Goal: Transaction & Acquisition: Book appointment/travel/reservation

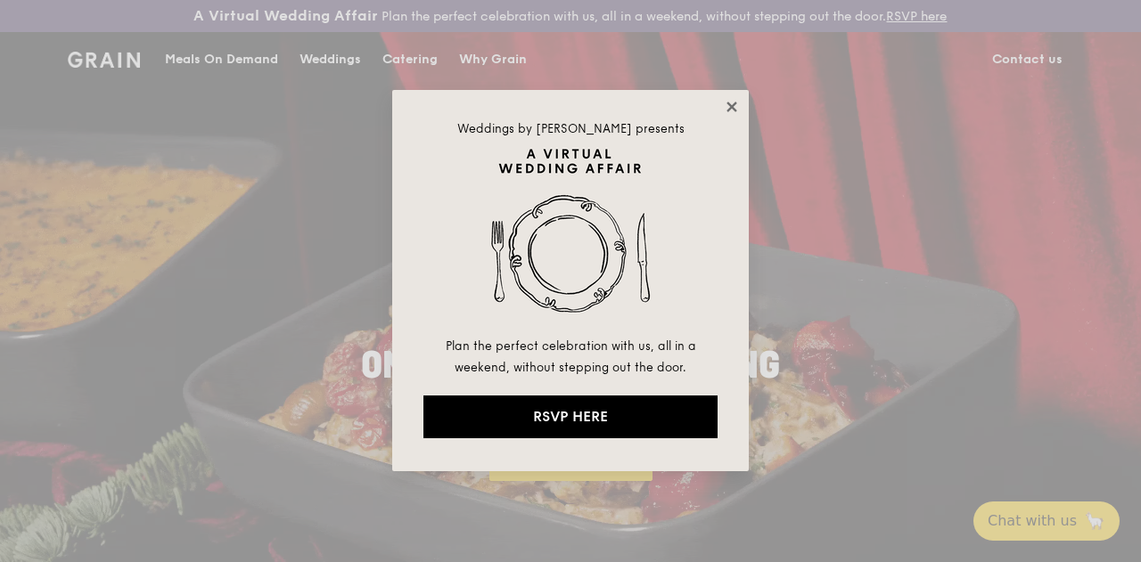
click at [733, 110] on icon at bounding box center [732, 107] width 16 height 16
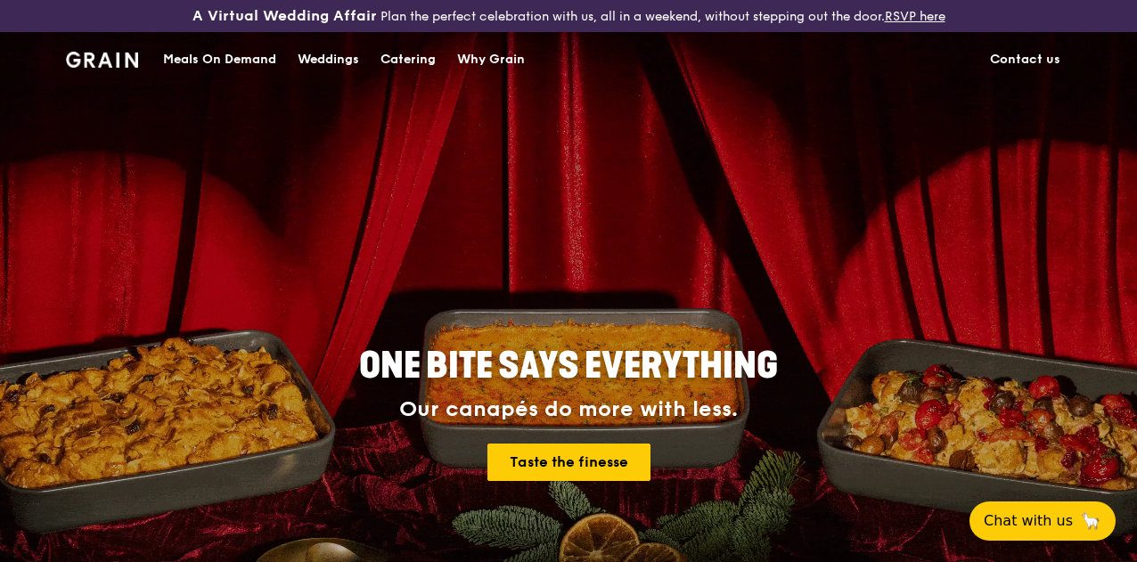
click at [82, 68] on img at bounding box center [102, 60] width 72 height 16
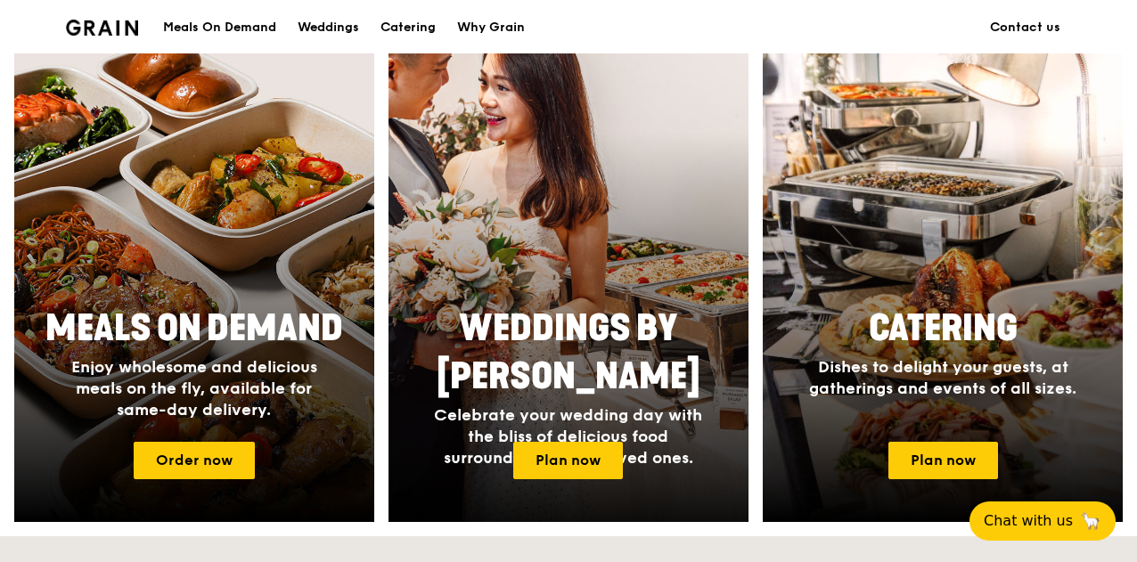
scroll to position [713, 0]
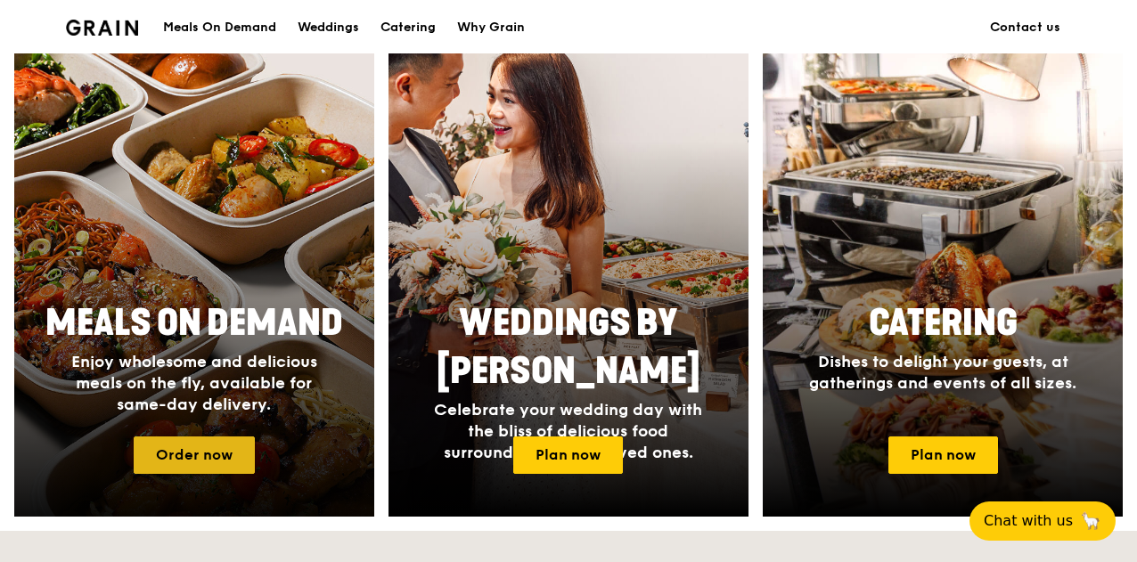
click at [196, 466] on link "Order now" at bounding box center [194, 455] width 121 height 37
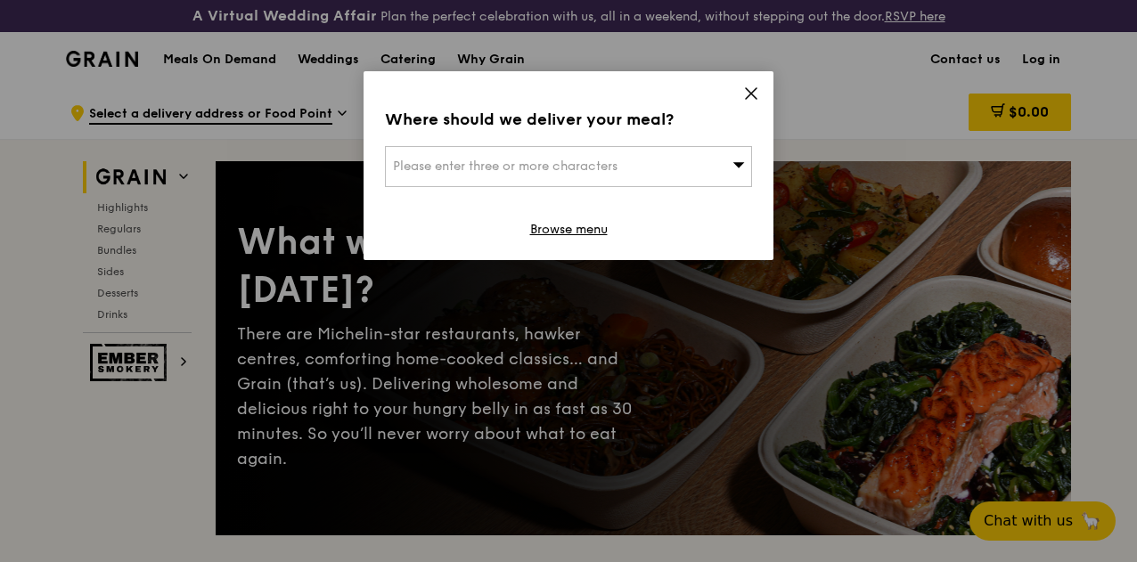
click at [517, 177] on div "Please enter three or more characters" at bounding box center [568, 166] width 367 height 41
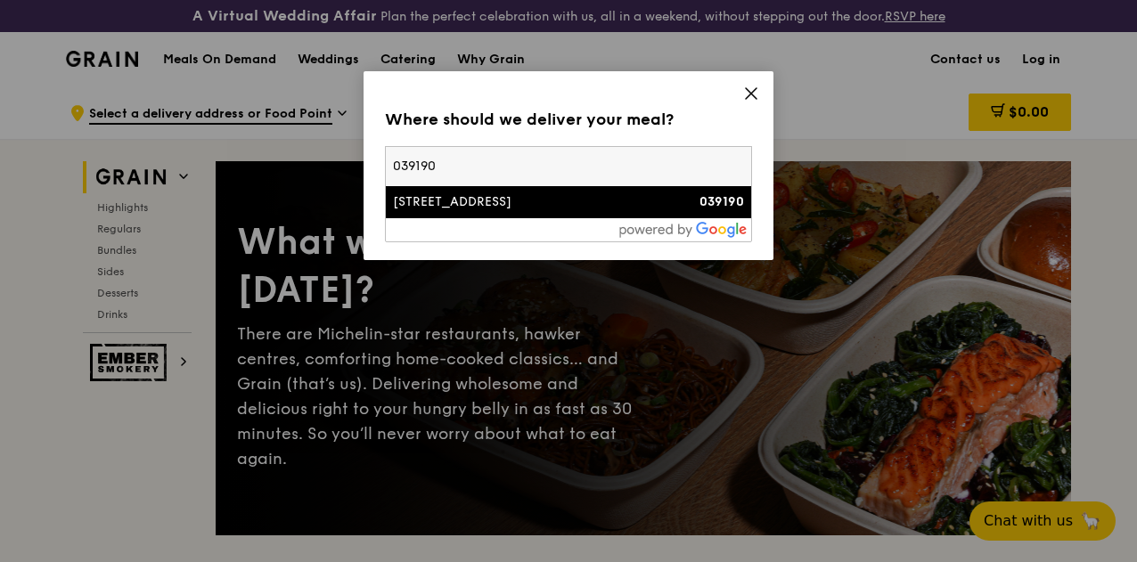
type input "039190"
click at [537, 209] on div "3 Temasek Avenue" at bounding box center [525, 202] width 264 height 18
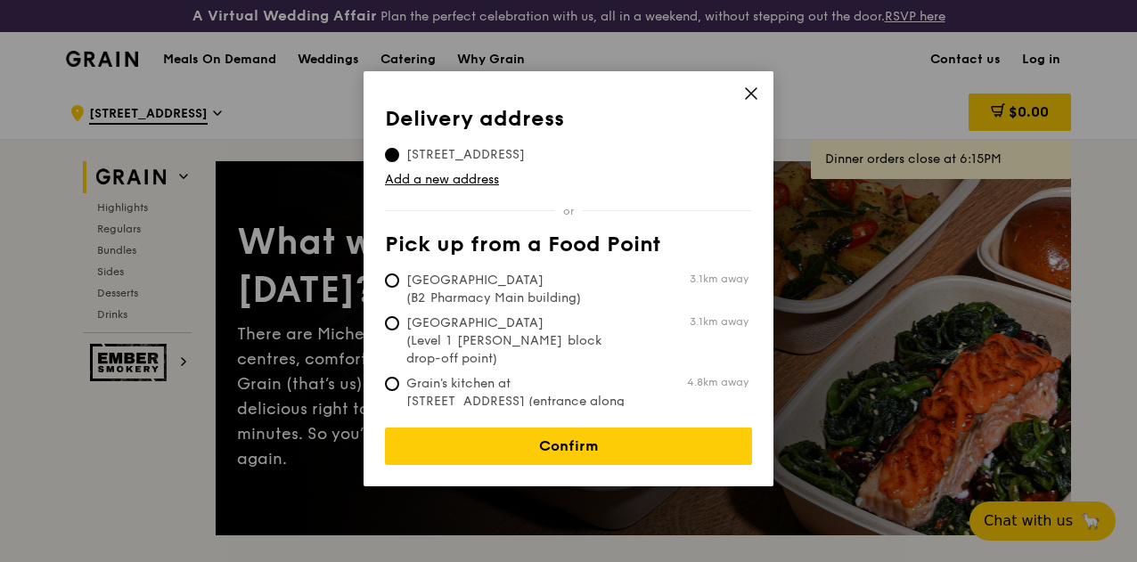
scroll to position [89, 0]
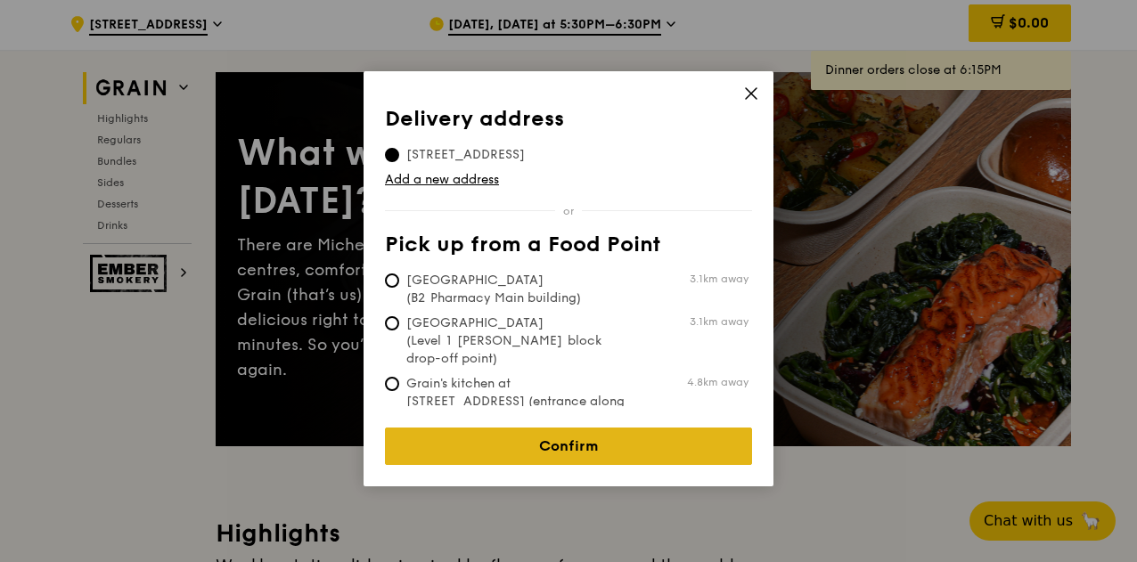
click at [510, 436] on link "Confirm" at bounding box center [568, 446] width 367 height 37
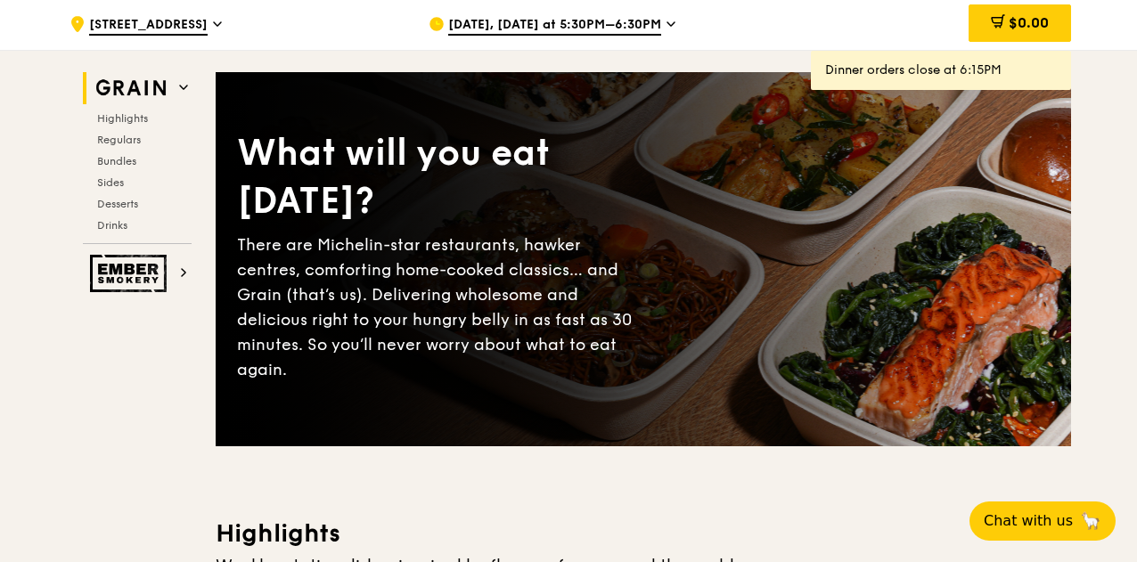
click at [568, 36] on span "Sep 24, Today at 5:30PM–6:30PM" at bounding box center [554, 26] width 213 height 20
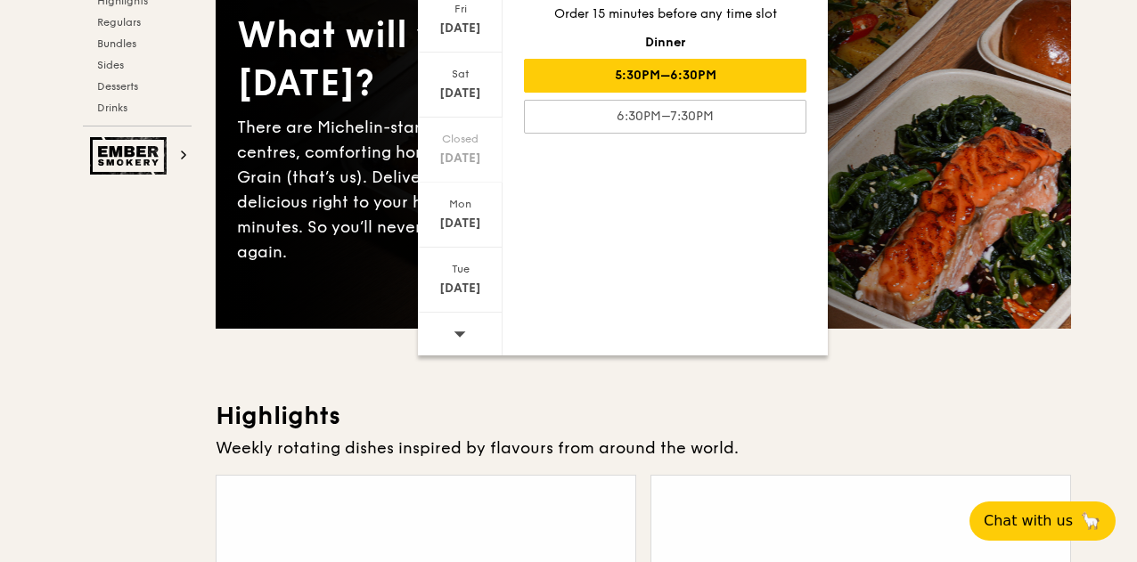
scroll to position [357, 0]
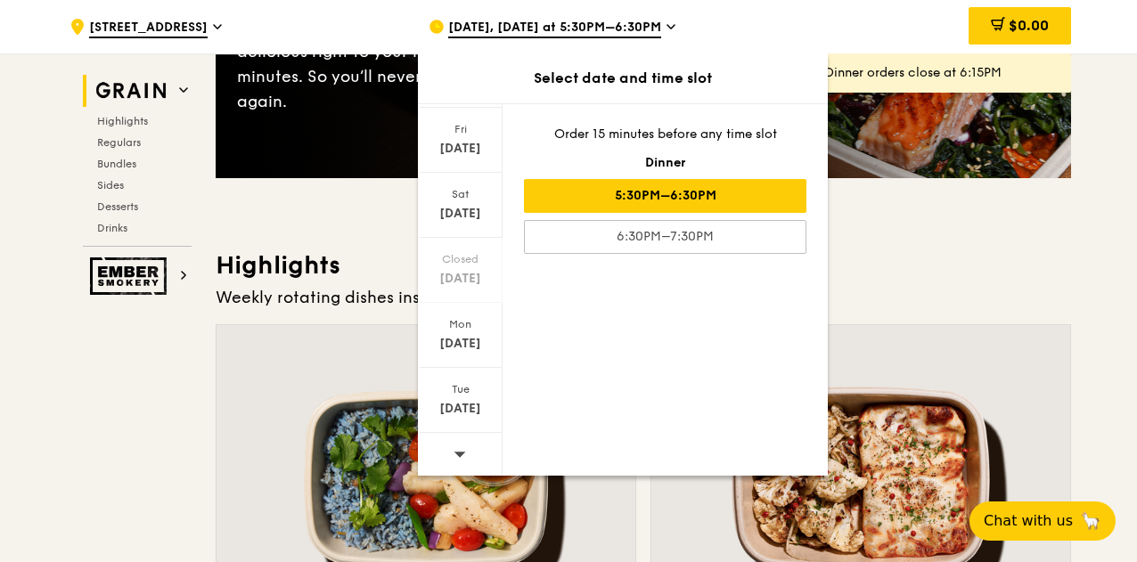
click at [458, 449] on icon at bounding box center [460, 453] width 12 height 13
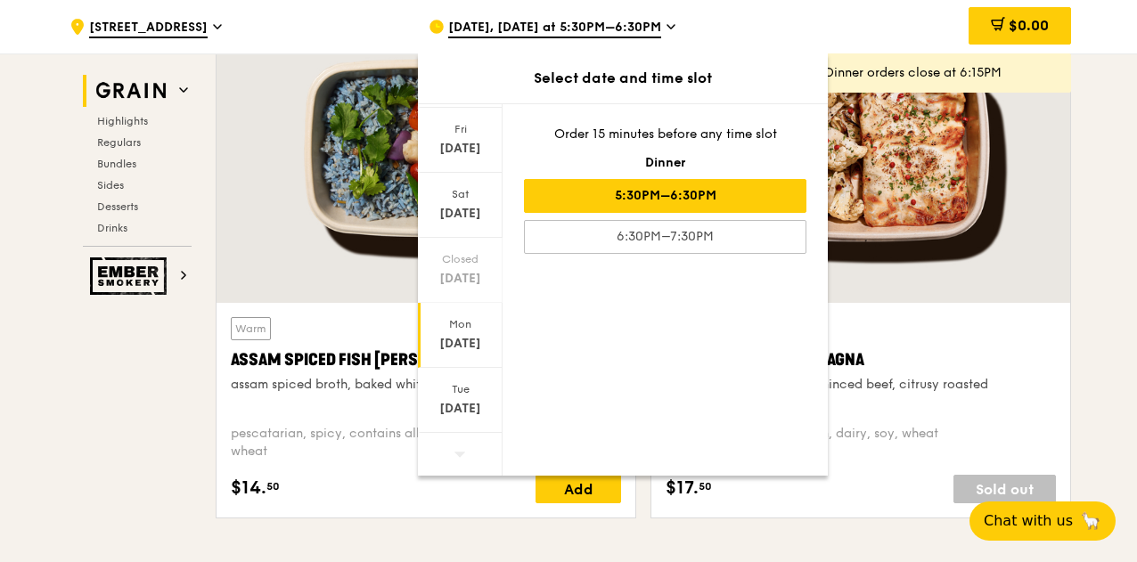
scroll to position [980, 0]
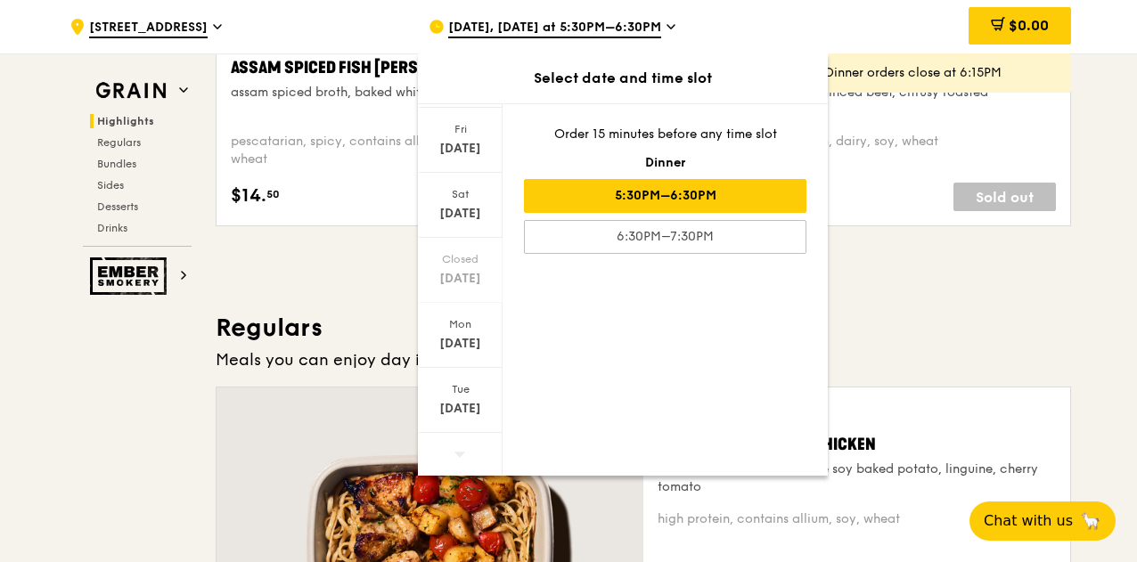
click at [458, 452] on icon at bounding box center [461, 454] width 12 height 5
click at [463, 409] on div "Oct 7" at bounding box center [460, 409] width 79 height 18
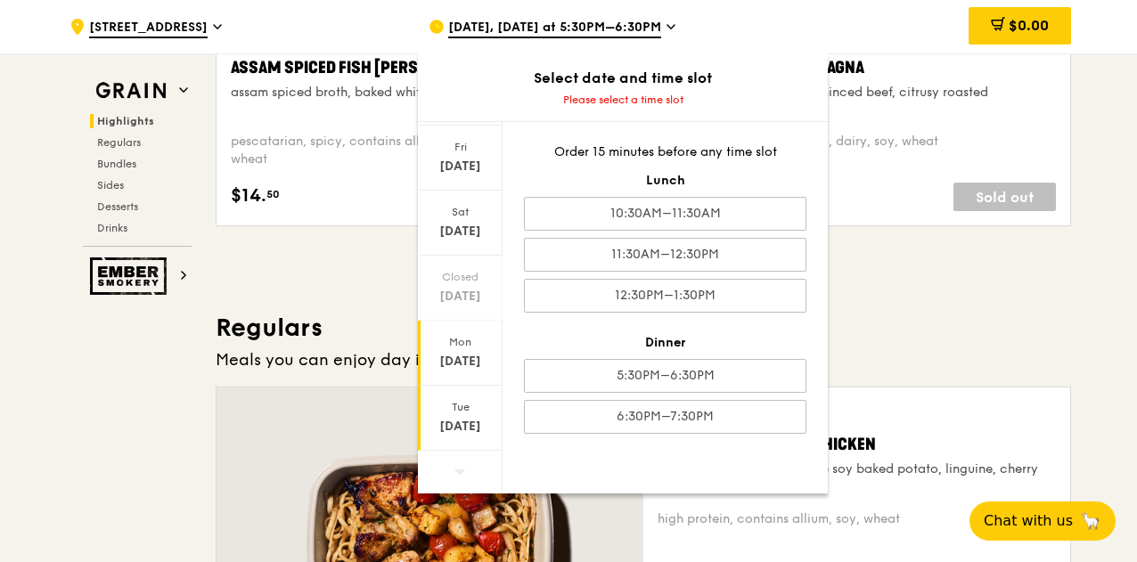
scroll to position [1070, 0]
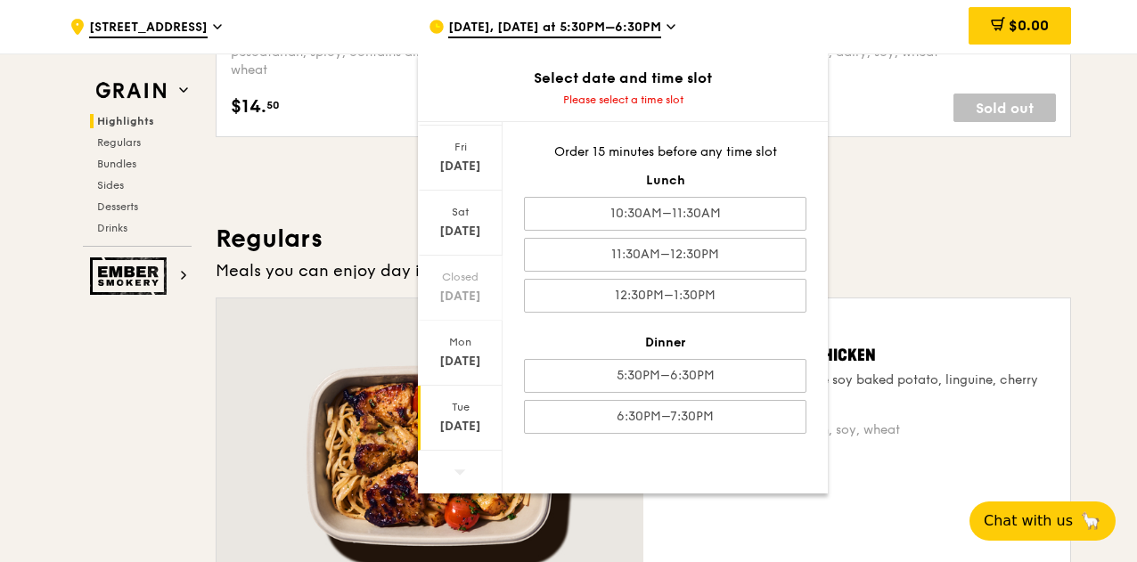
click at [455, 459] on span at bounding box center [460, 472] width 12 height 42
click at [460, 429] on div "Oct 7" at bounding box center [460, 427] width 79 height 18
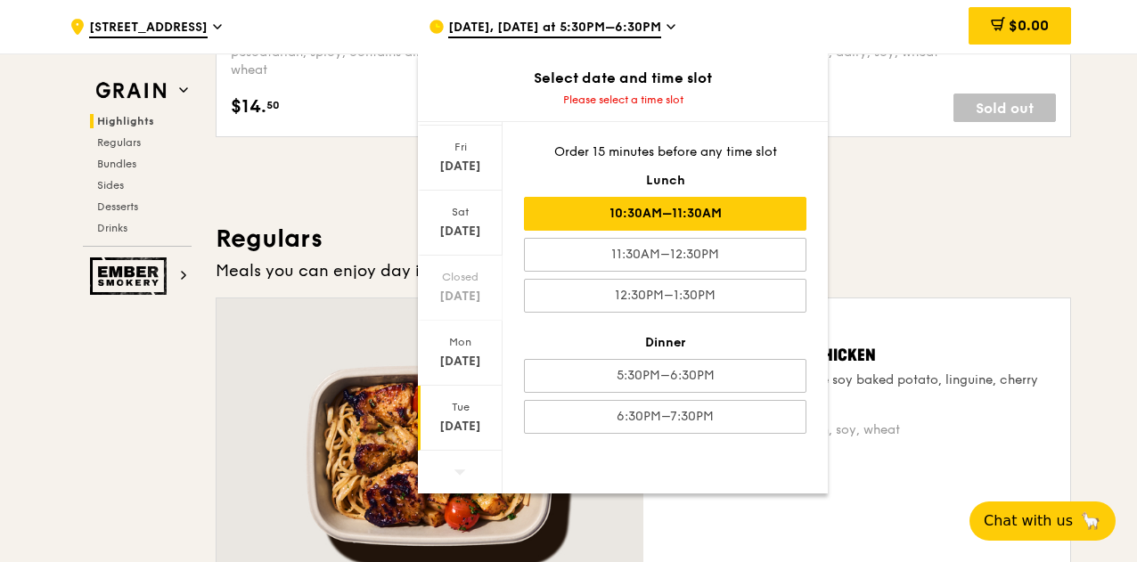
click at [689, 217] on div "10:30AM–11:30AM" at bounding box center [665, 214] width 283 height 34
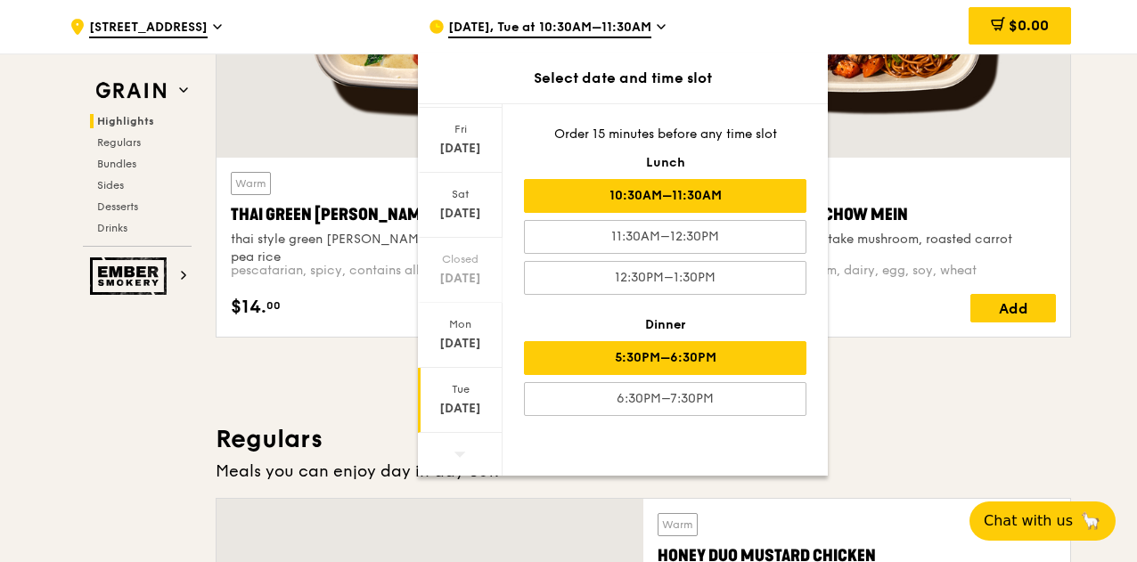
scroll to position [986, 0]
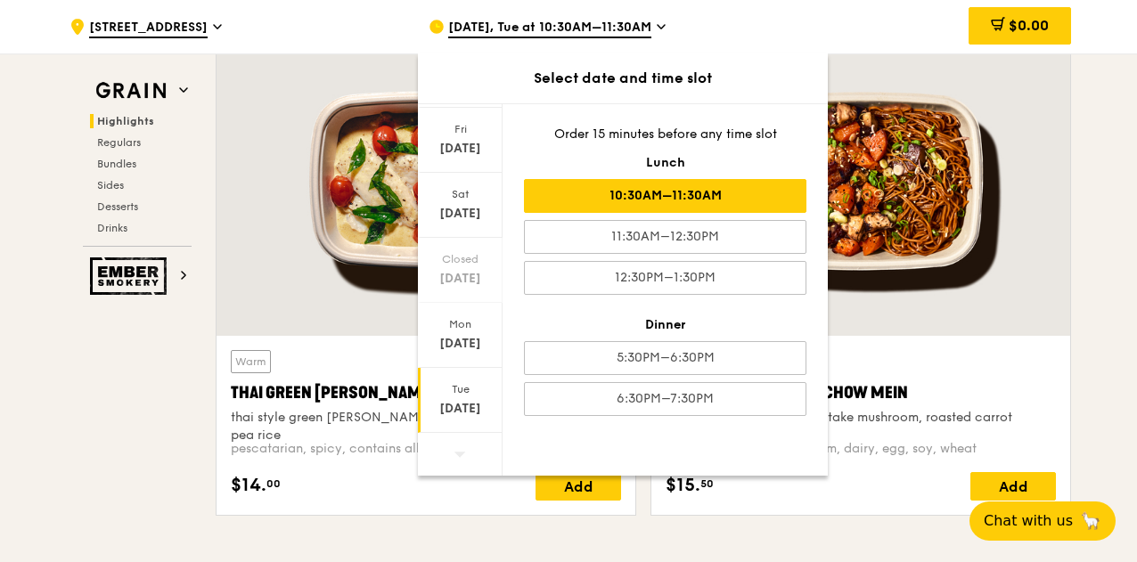
click at [649, 179] on div "10:30AM–11:30AM" at bounding box center [665, 196] width 283 height 34
click at [644, 186] on div "10:30AM–11:30AM" at bounding box center [665, 196] width 283 height 34
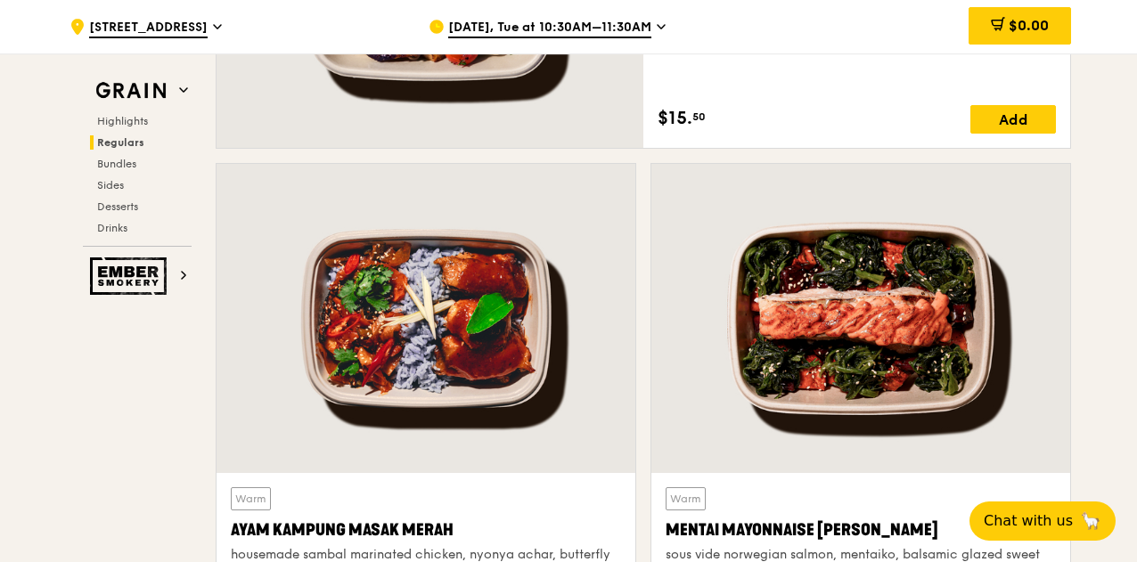
scroll to position [1604, 0]
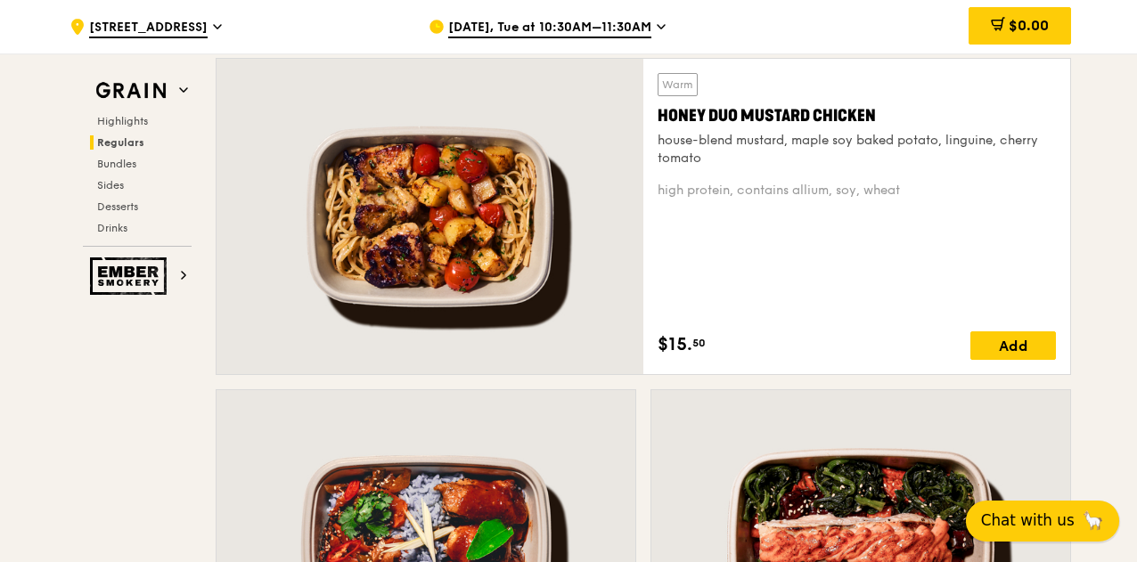
click at [1053, 511] on span "Chat with us" at bounding box center [1028, 521] width 94 height 22
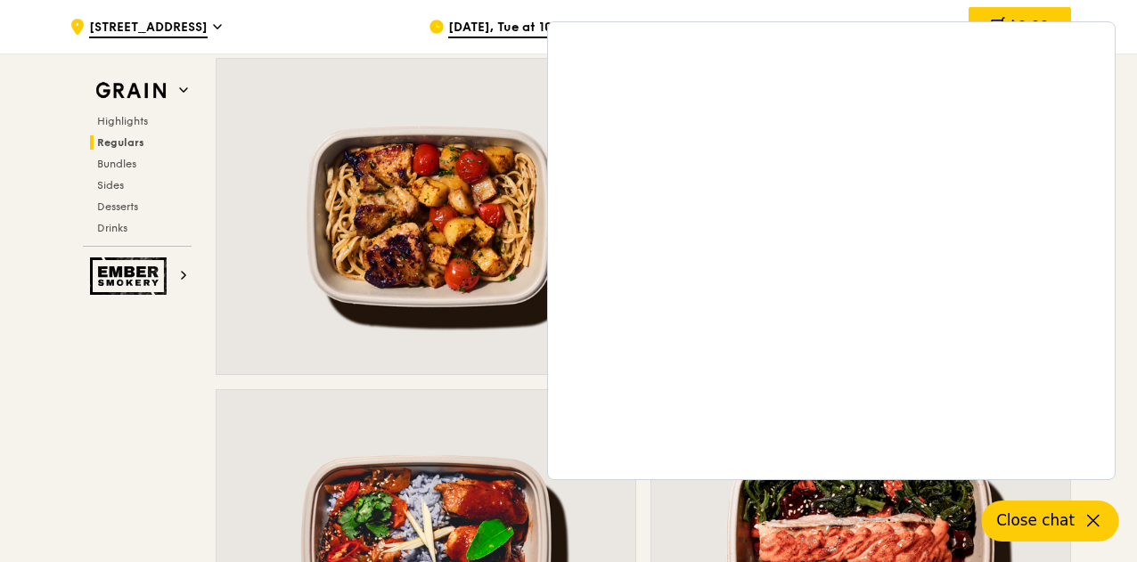
click at [1127, 23] on div ".cls-1 { fill: none; stroke: #fff; stroke-linecap: round; stroke-linejoin: roun…" at bounding box center [568, 26] width 1137 height 53
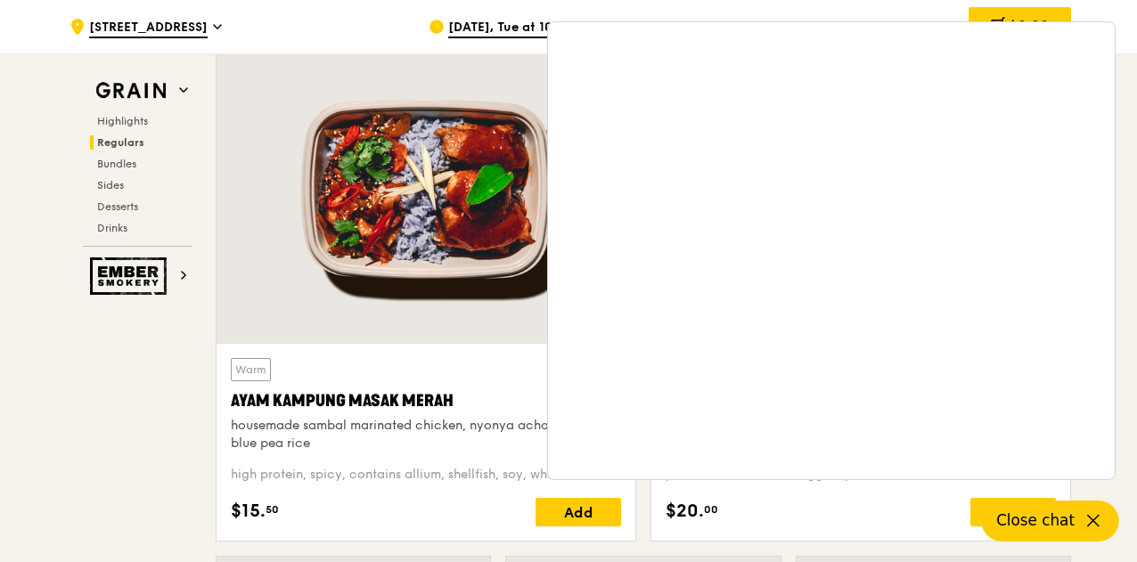
scroll to position [1961, 0]
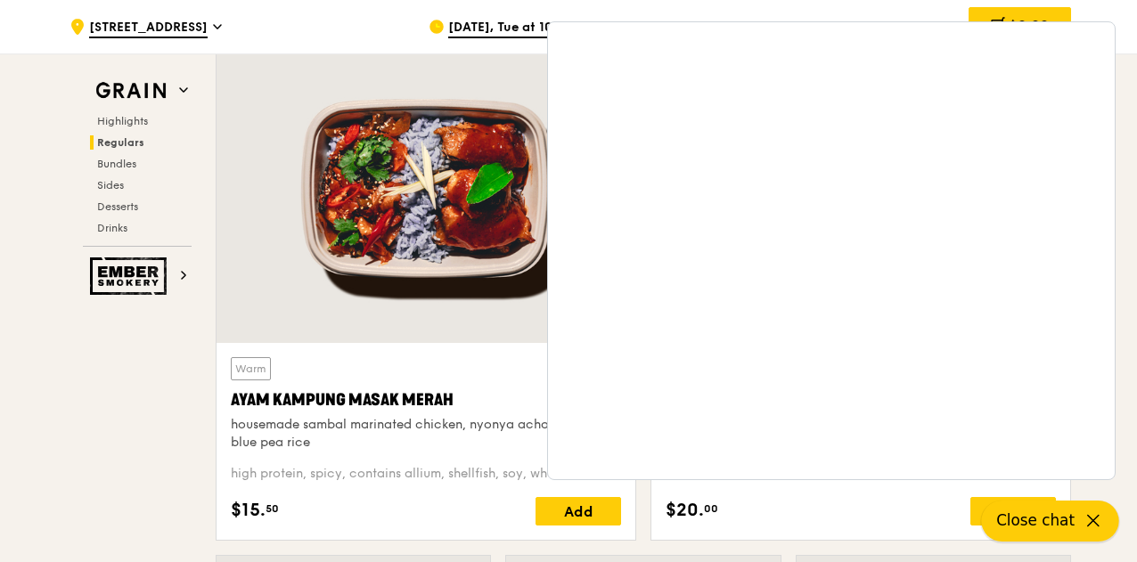
click at [1095, 515] on icon at bounding box center [1093, 521] width 21 height 21
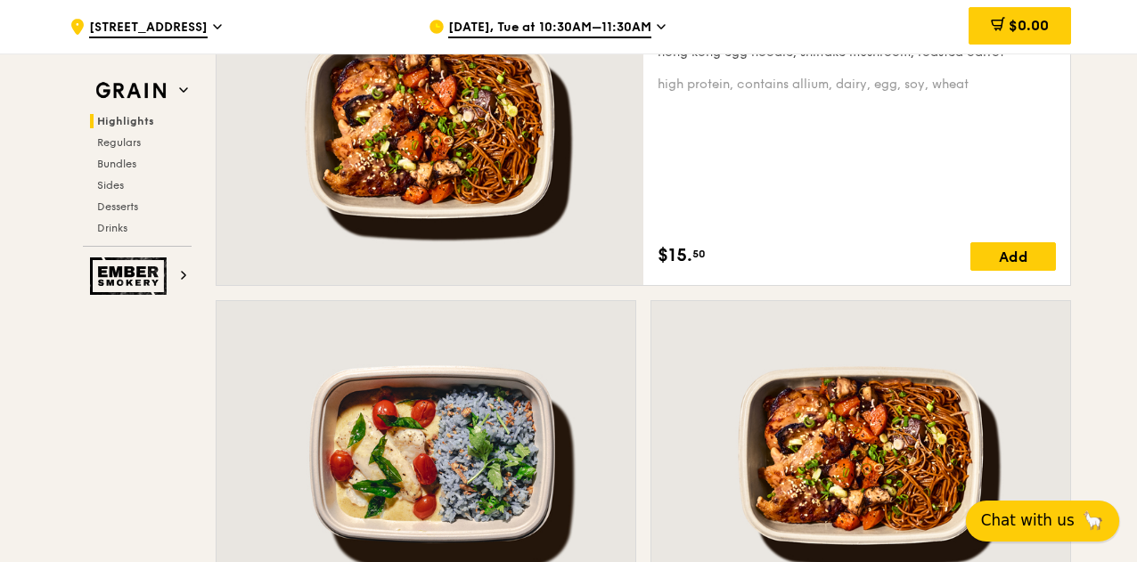
scroll to position [891, 0]
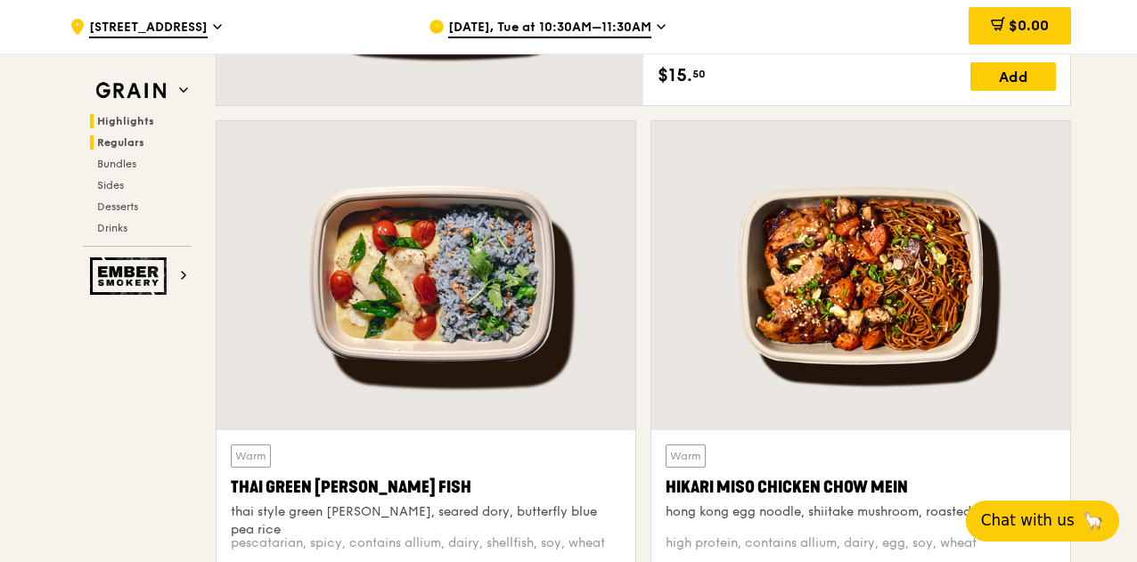
click at [109, 138] on span "Regulars" at bounding box center [120, 142] width 47 height 12
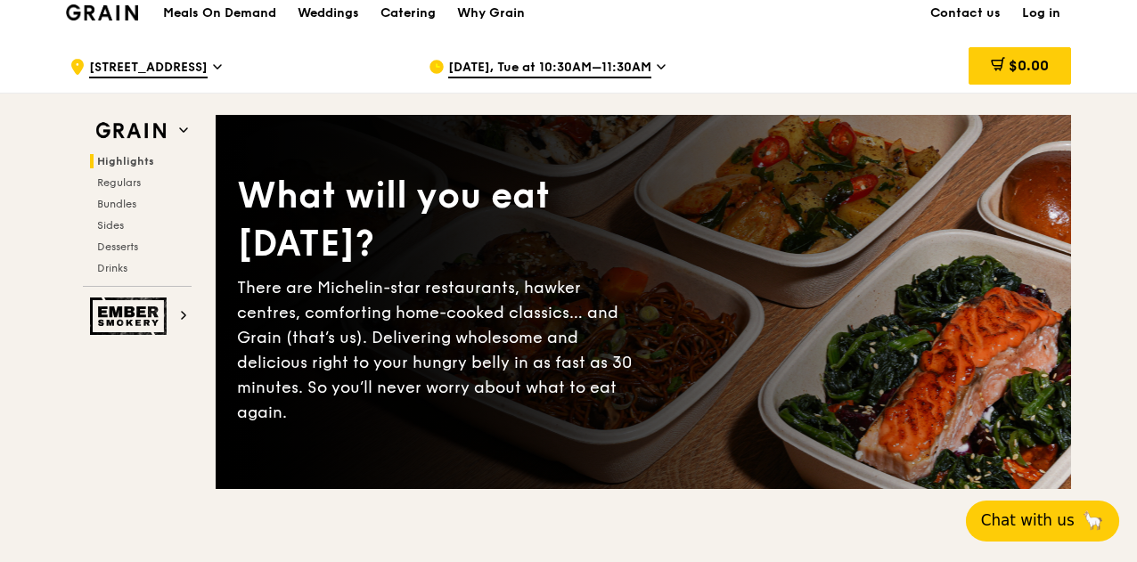
scroll to position [0, 0]
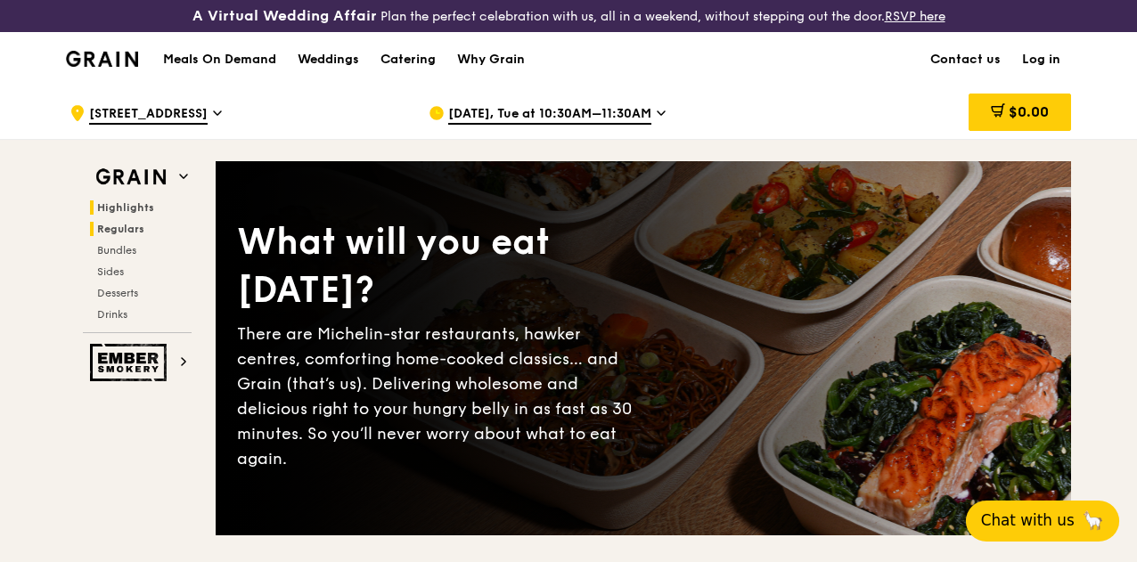
click at [112, 235] on span "Regulars" at bounding box center [120, 229] width 47 height 12
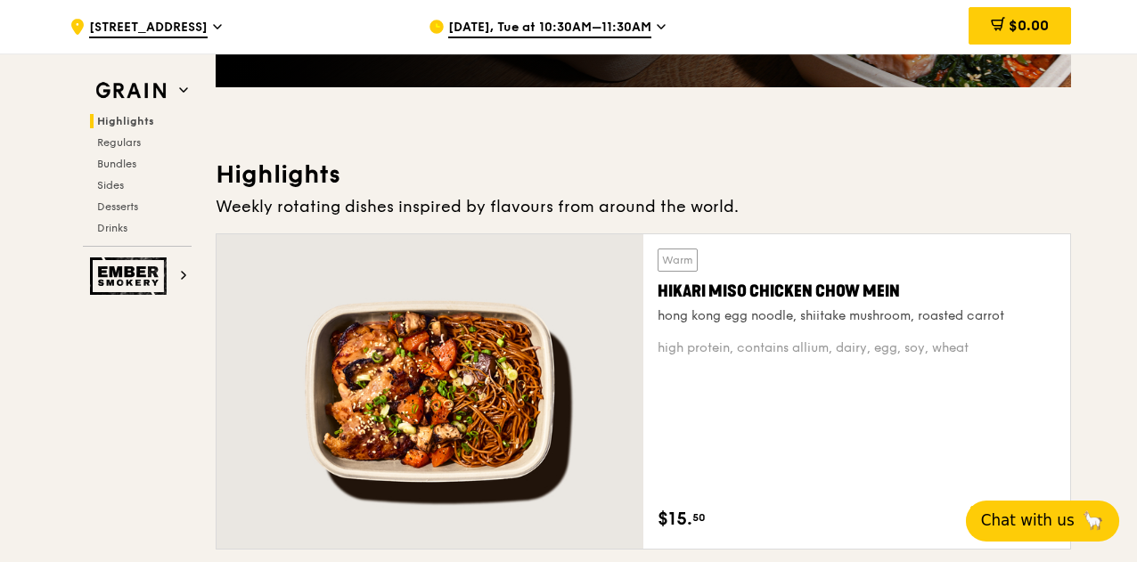
scroll to position [446, 0]
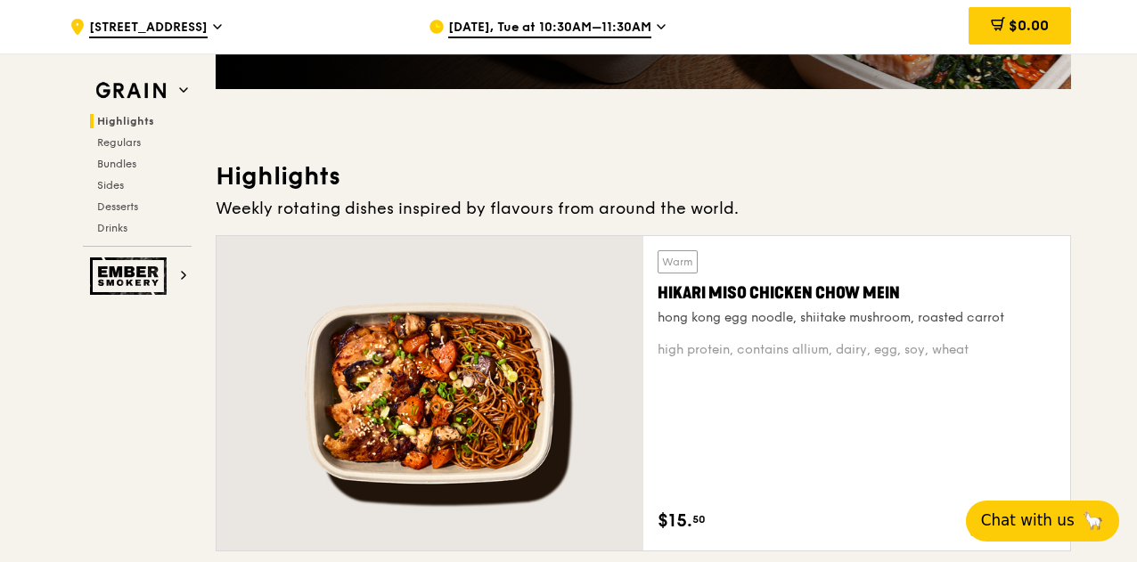
click at [612, 22] on span "Oct 7, Tue at 10:30AM–11:30AM" at bounding box center [549, 29] width 203 height 20
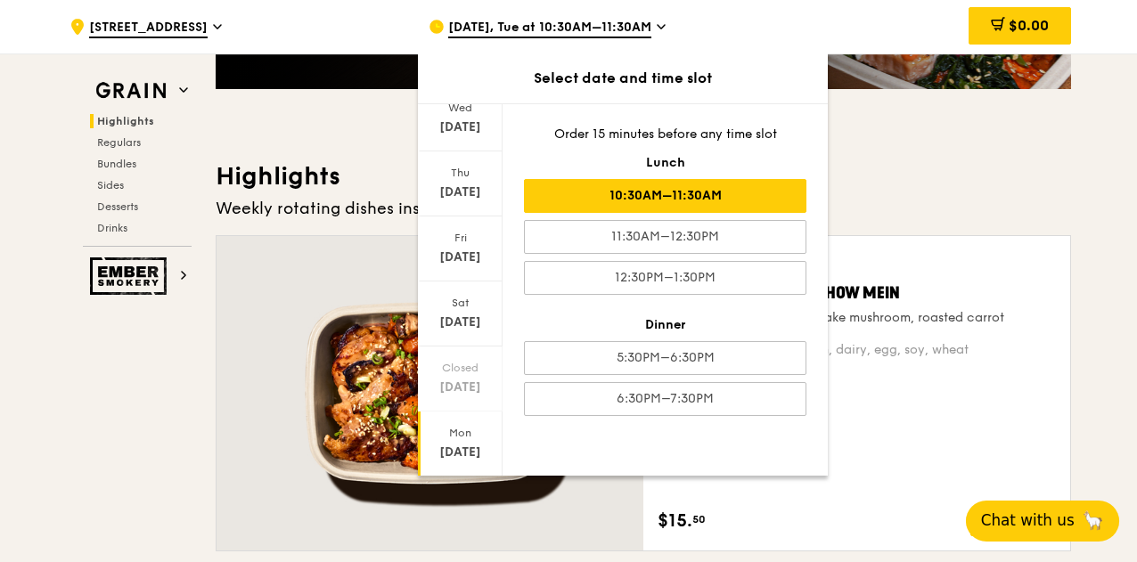
scroll to position [173, 0]
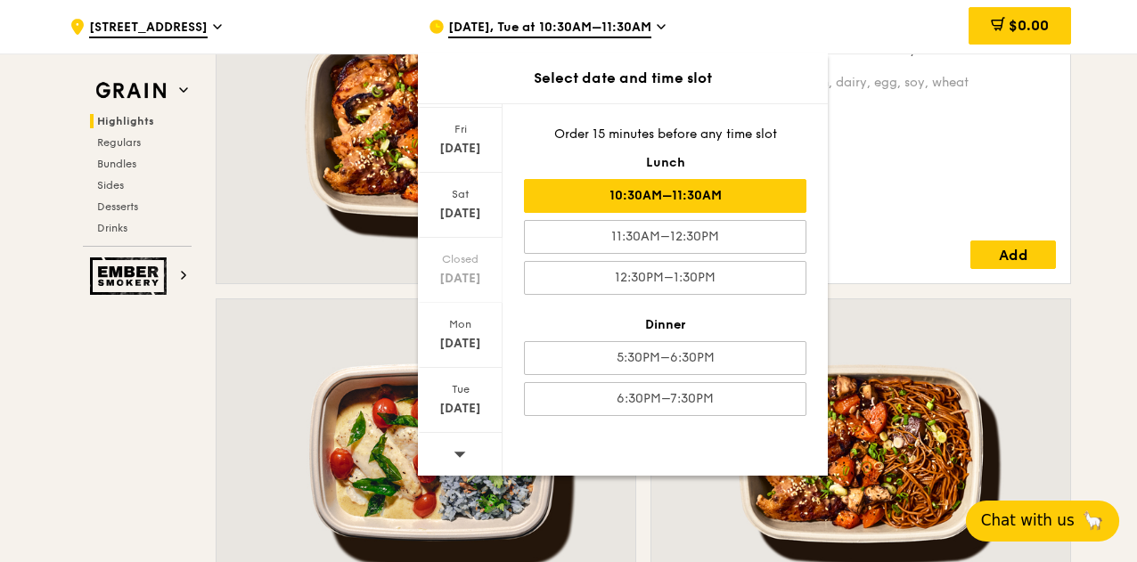
click at [465, 439] on div at bounding box center [460, 455] width 85 height 45
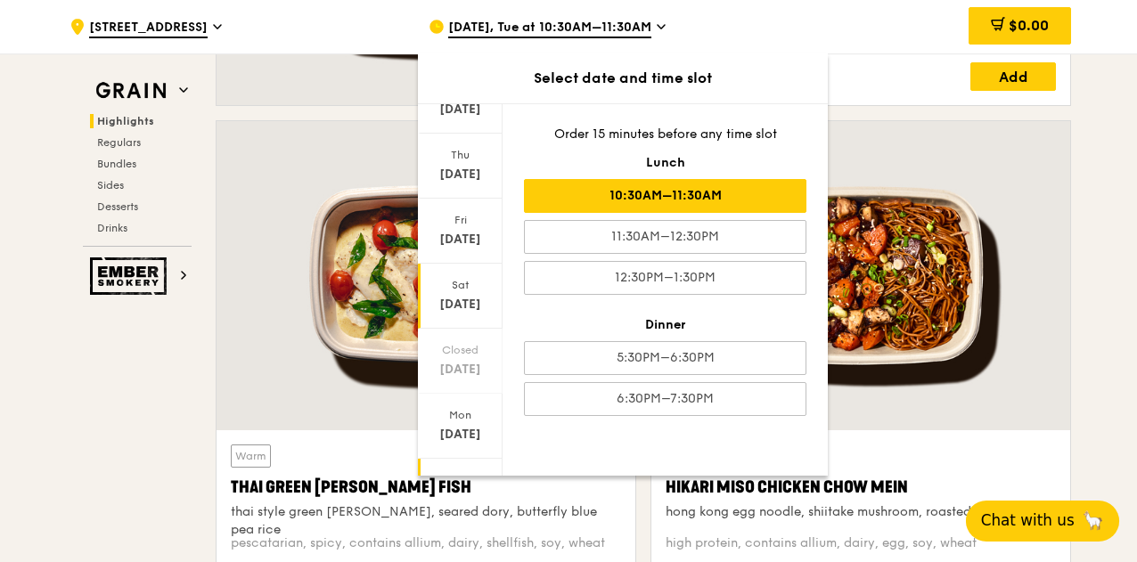
scroll to position [0, 0]
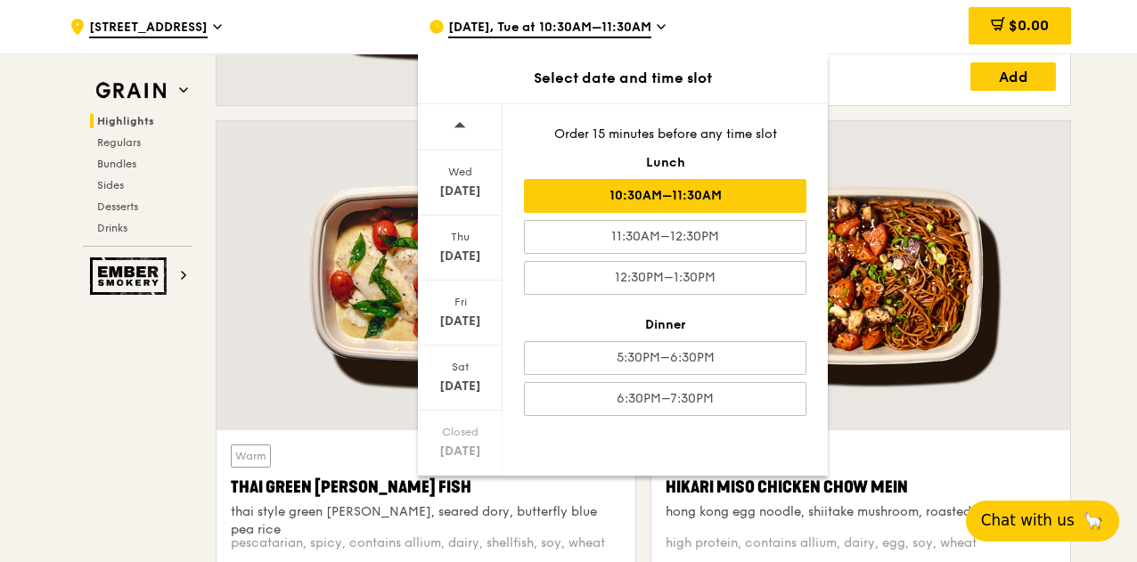
click at [467, 129] on div at bounding box center [460, 127] width 85 height 46
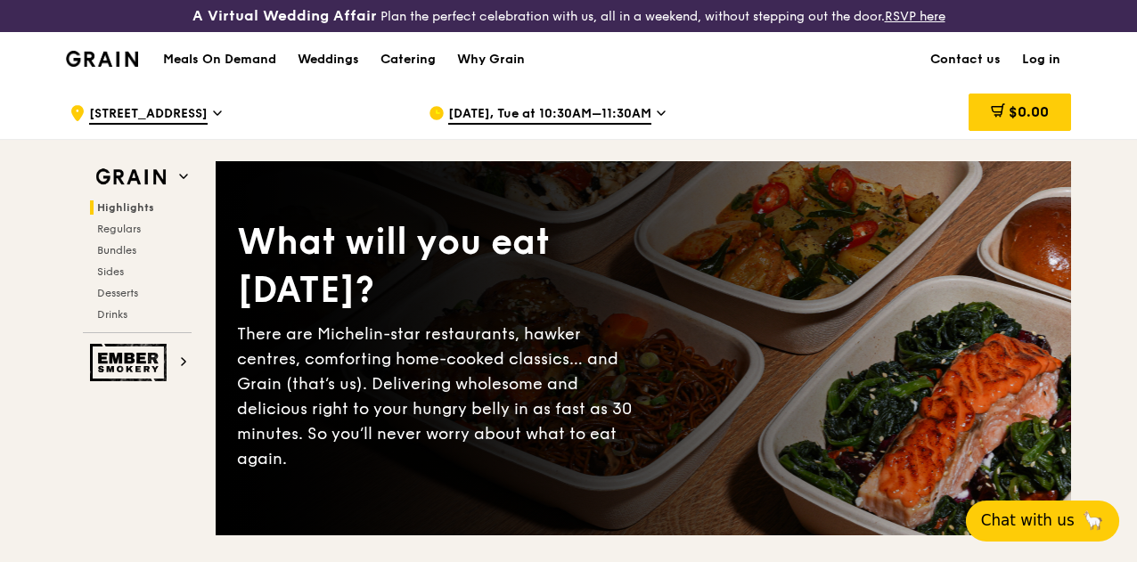
click at [171, 69] on h1 "Meals On Demand" at bounding box center [219, 60] width 113 height 18
click at [86, 67] on img at bounding box center [102, 59] width 72 height 16
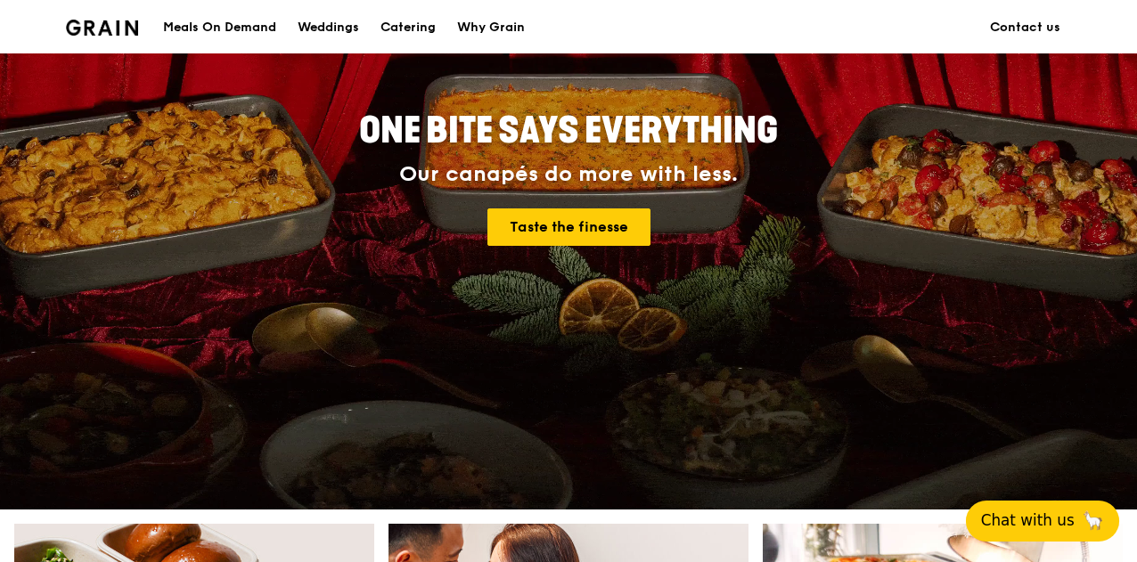
scroll to position [267, 0]
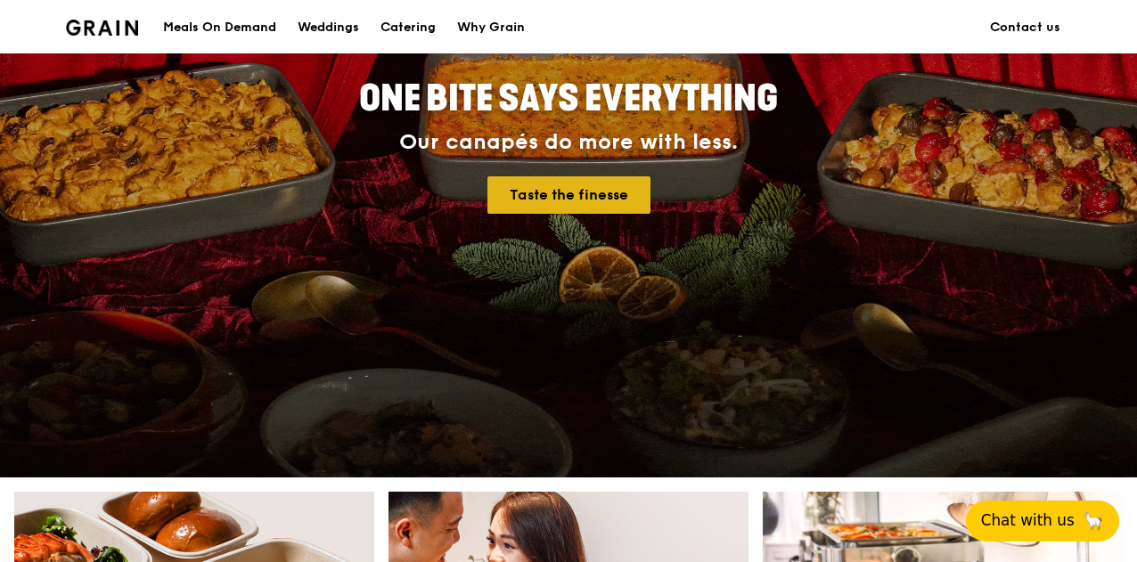
click at [588, 201] on link "Taste the finesse" at bounding box center [569, 194] width 163 height 37
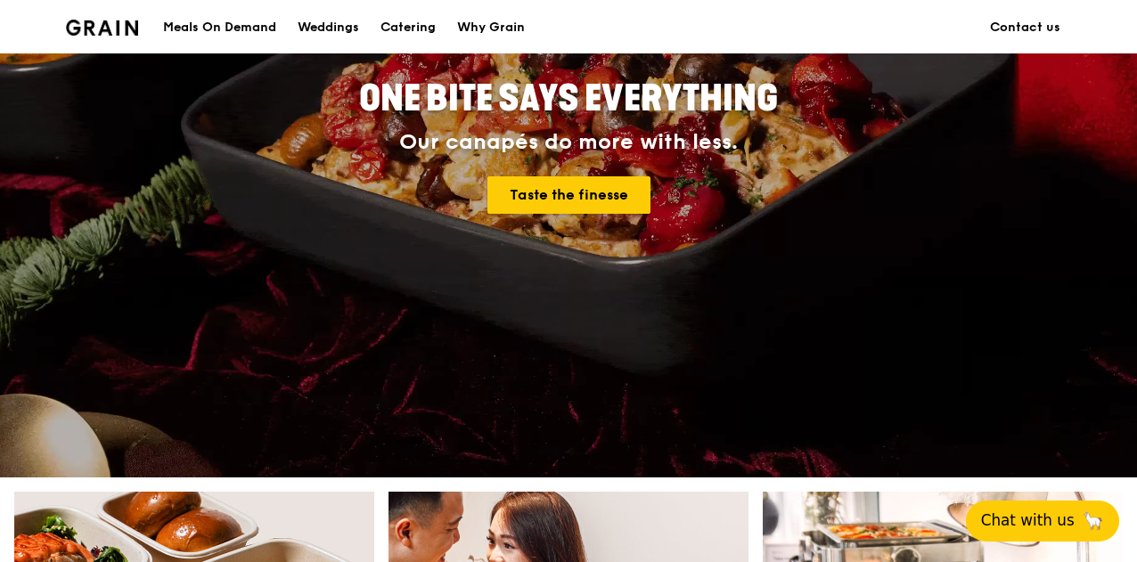
scroll to position [381, 0]
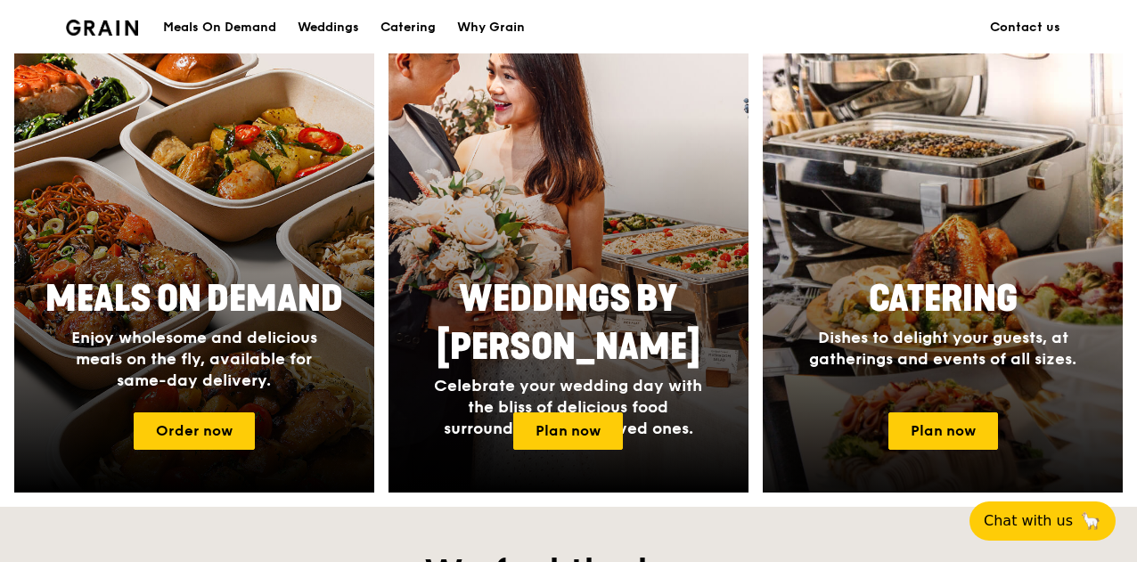
scroll to position [802, 0]
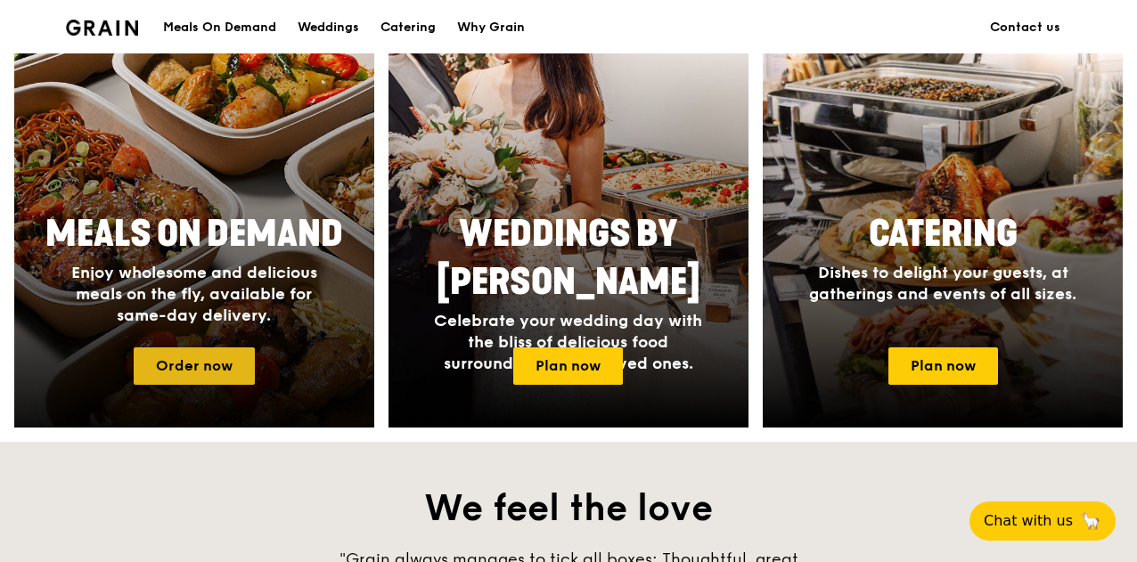
click at [176, 381] on link "Order now" at bounding box center [194, 366] width 121 height 37
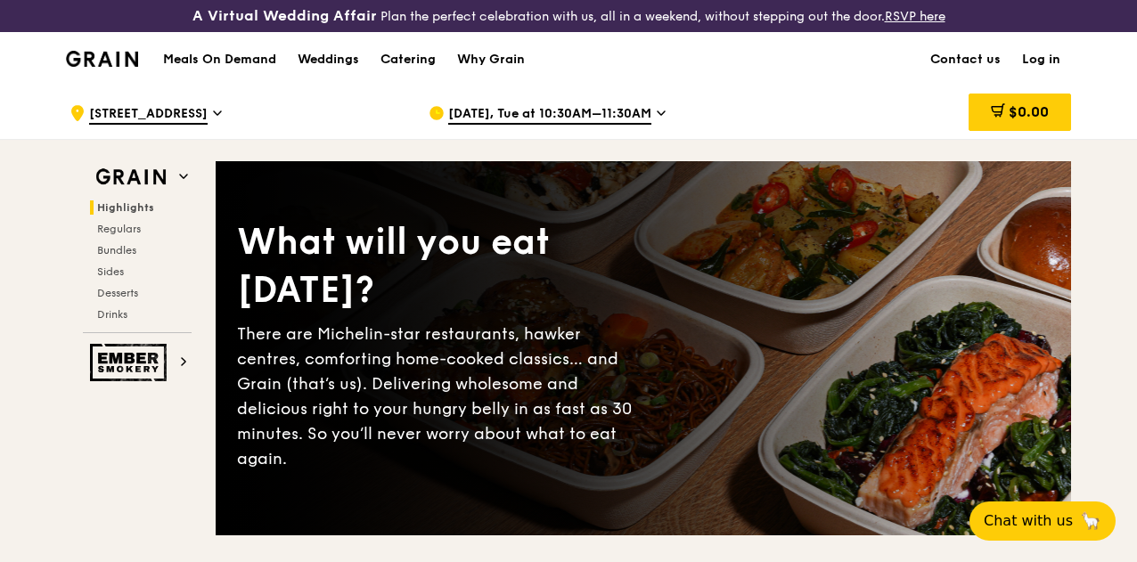
click at [176, 125] on span "[STREET_ADDRESS]" at bounding box center [148, 115] width 119 height 20
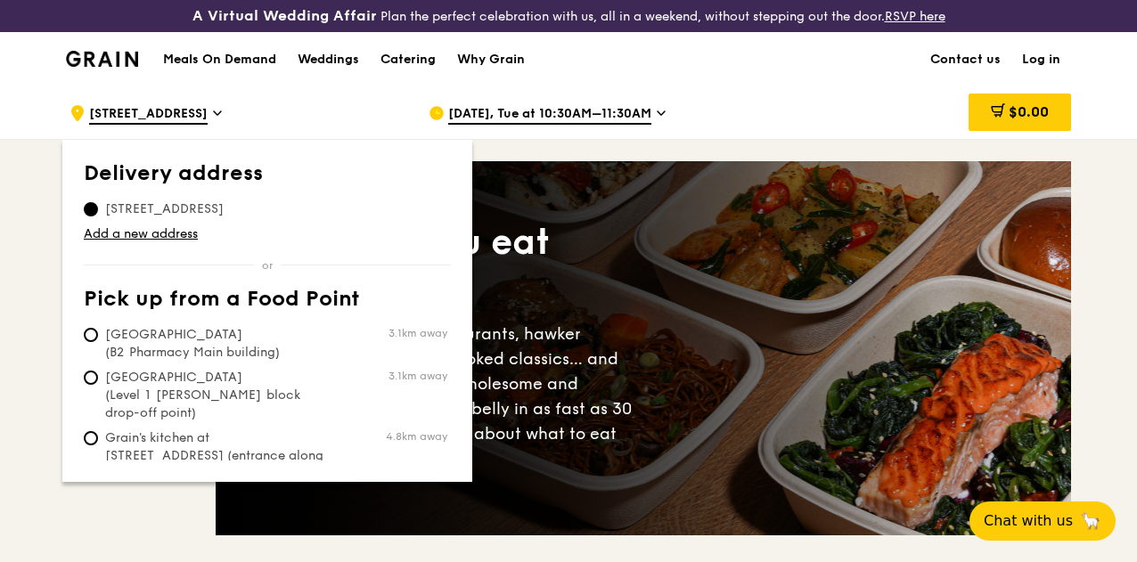
click at [203, 69] on h1 "Meals On Demand" at bounding box center [219, 60] width 113 height 18
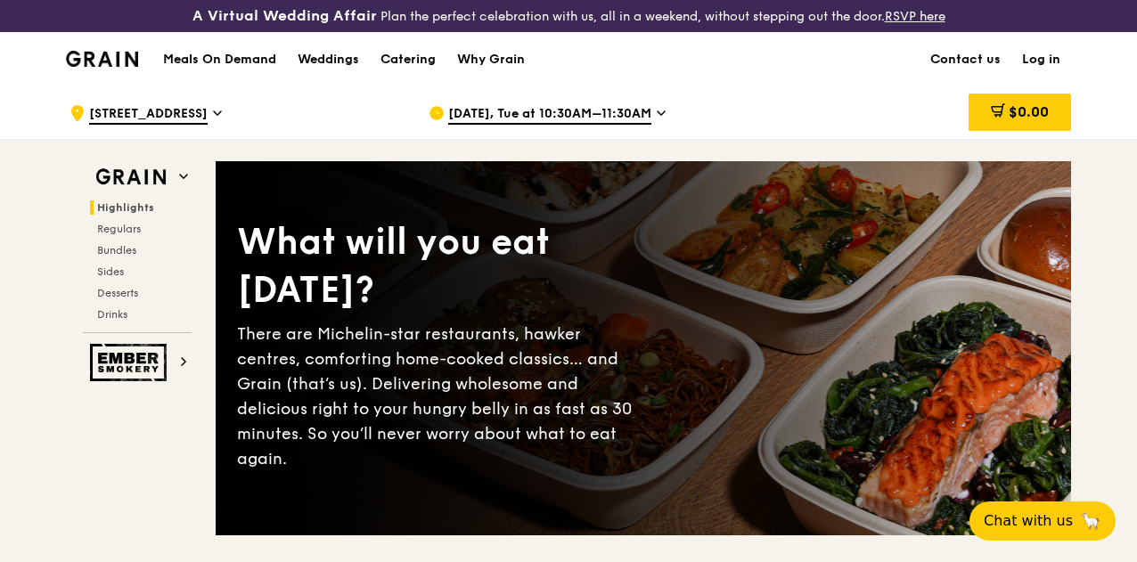
click at [242, 69] on h1 "Meals On Demand" at bounding box center [219, 60] width 113 height 18
click at [488, 70] on div "Why Grain" at bounding box center [491, 59] width 68 height 53
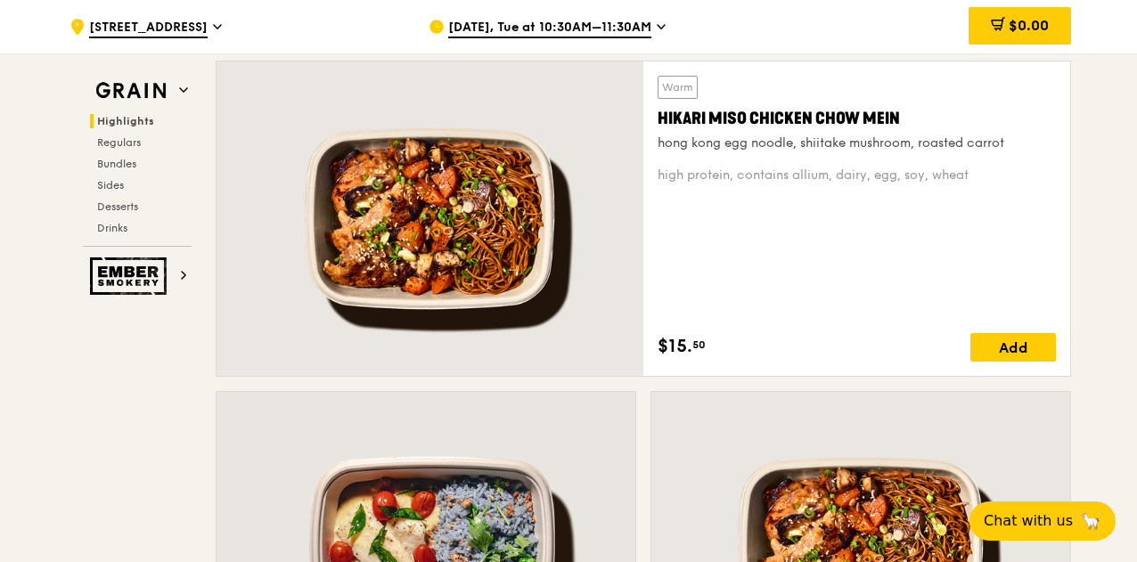
scroll to position [624, 0]
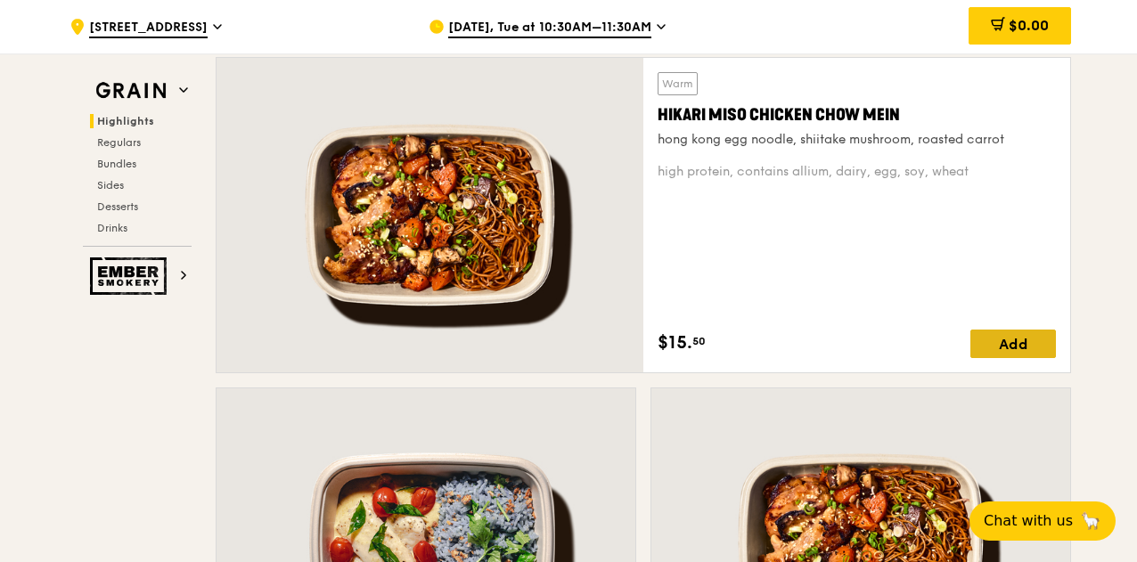
click at [1014, 355] on div "Add" at bounding box center [1014, 344] width 86 height 29
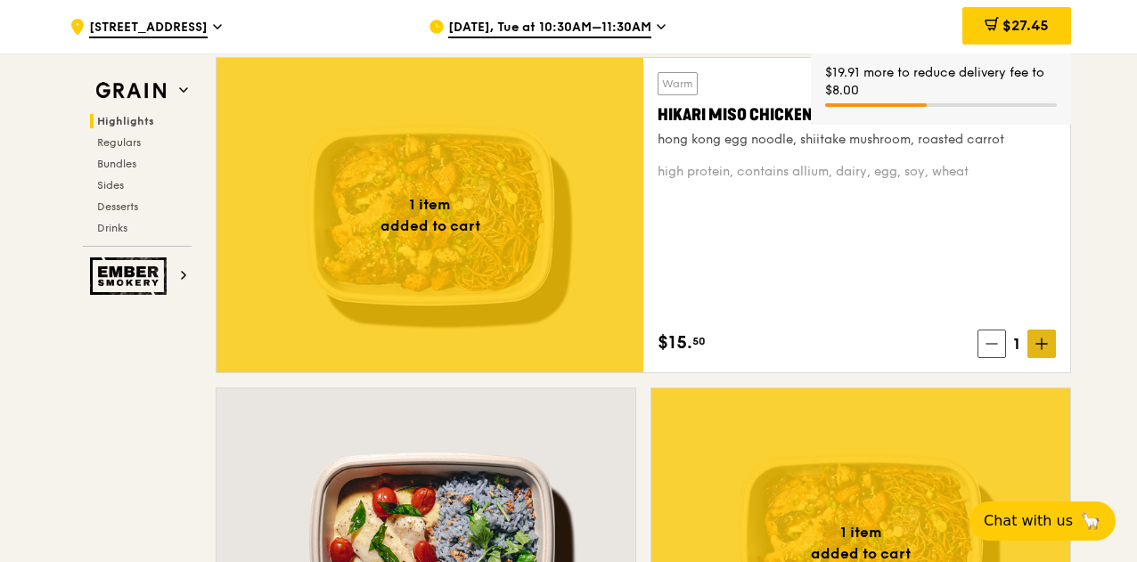
click at [1039, 350] on icon at bounding box center [1042, 344] width 12 height 12
click at [1043, 358] on span at bounding box center [1042, 344] width 29 height 29
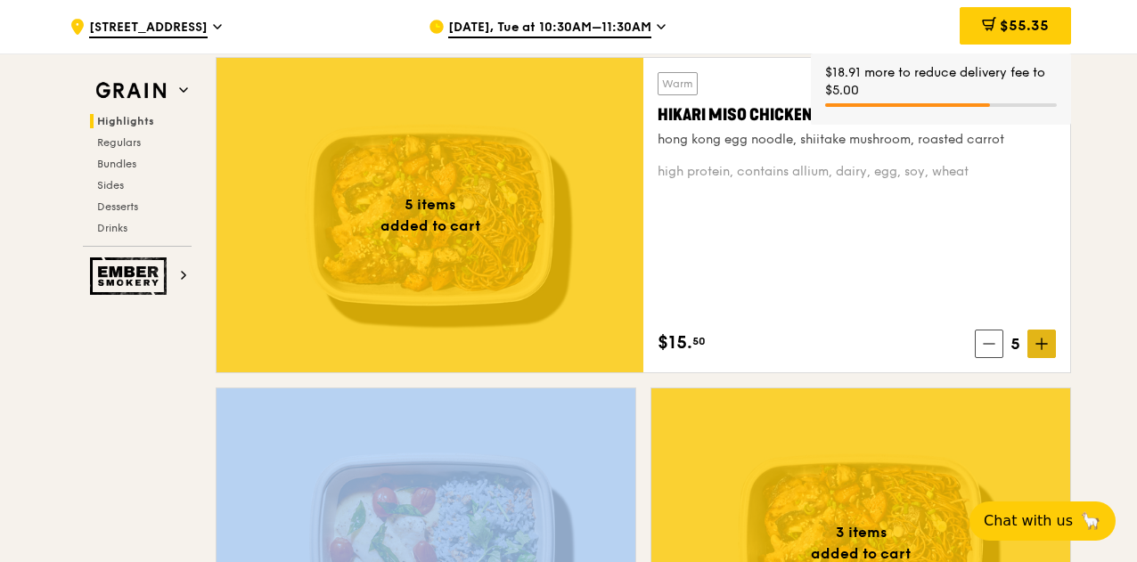
click at [1043, 358] on span at bounding box center [1042, 344] width 29 height 29
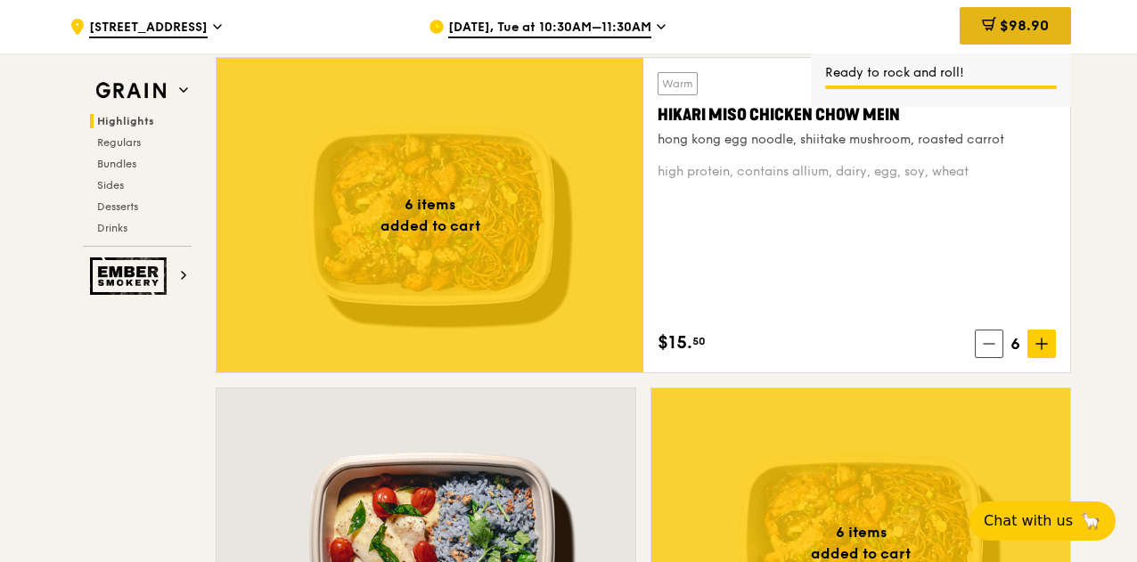
click at [996, 25] on div "$98.90" at bounding box center [1015, 25] width 111 height 37
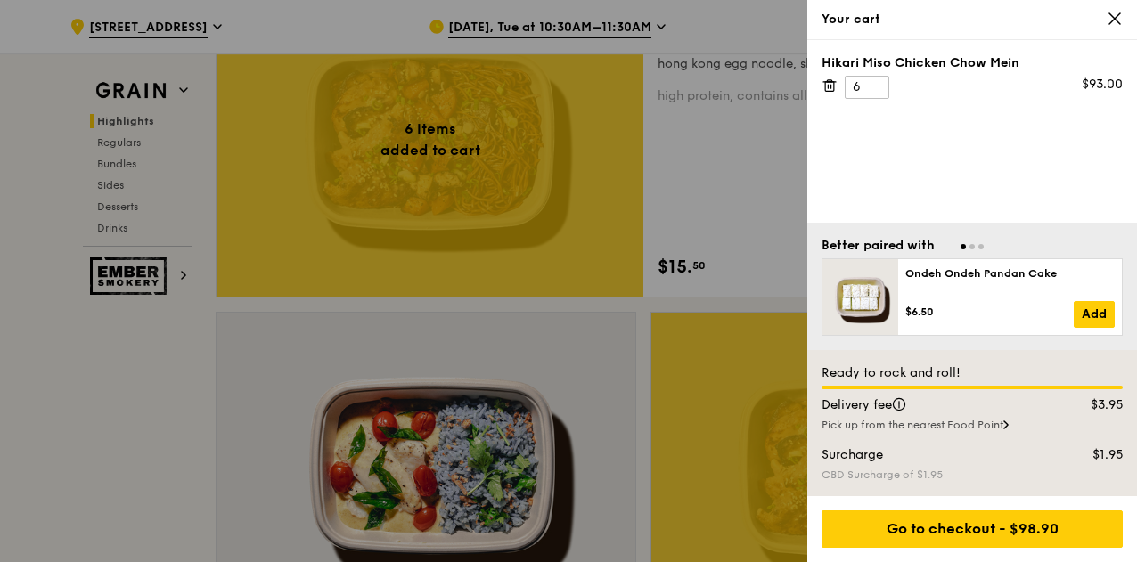
scroll to position [802, 0]
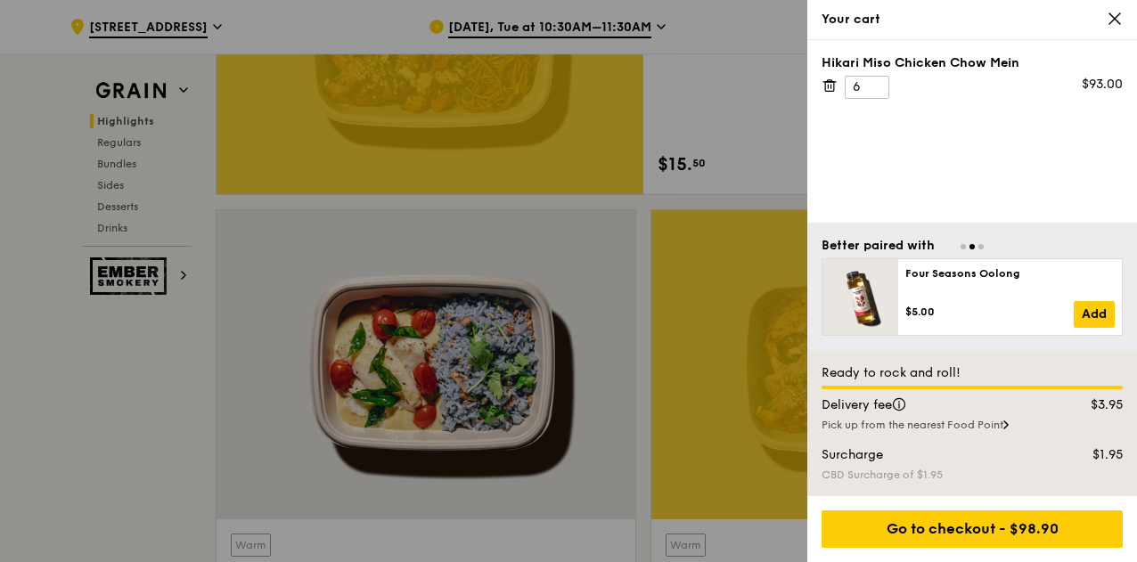
click at [1116, 17] on icon at bounding box center [1115, 18] width 11 height 11
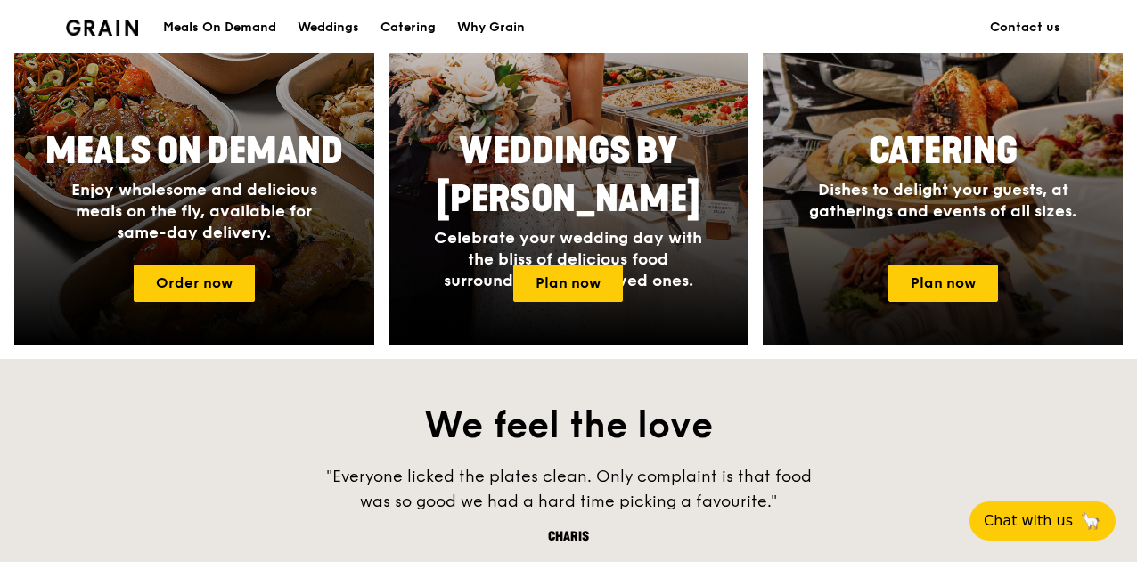
scroll to position [891, 0]
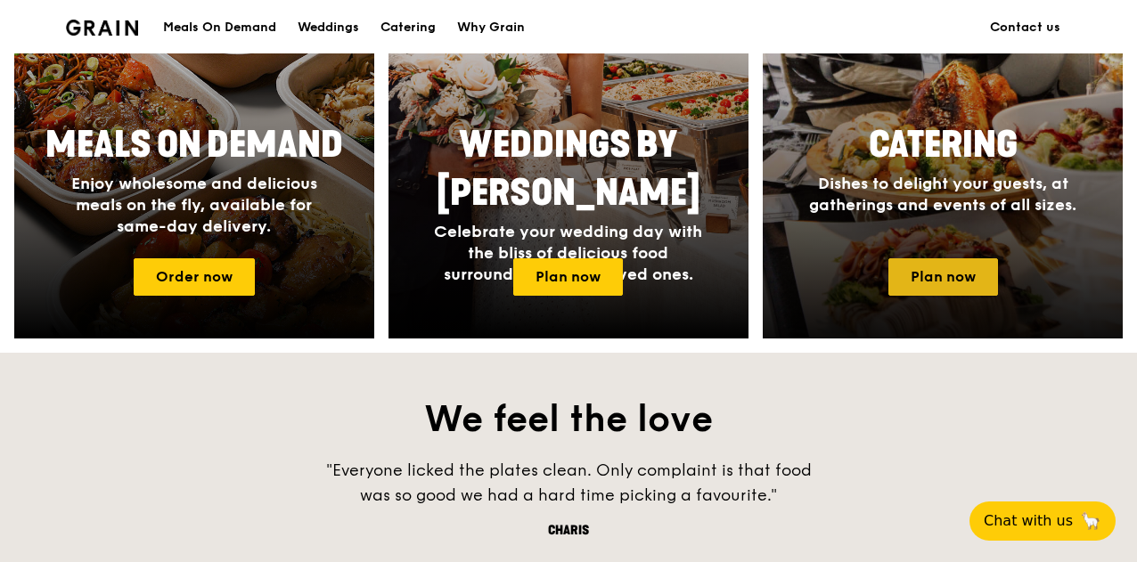
click at [959, 296] on link "Plan now" at bounding box center [944, 276] width 110 height 37
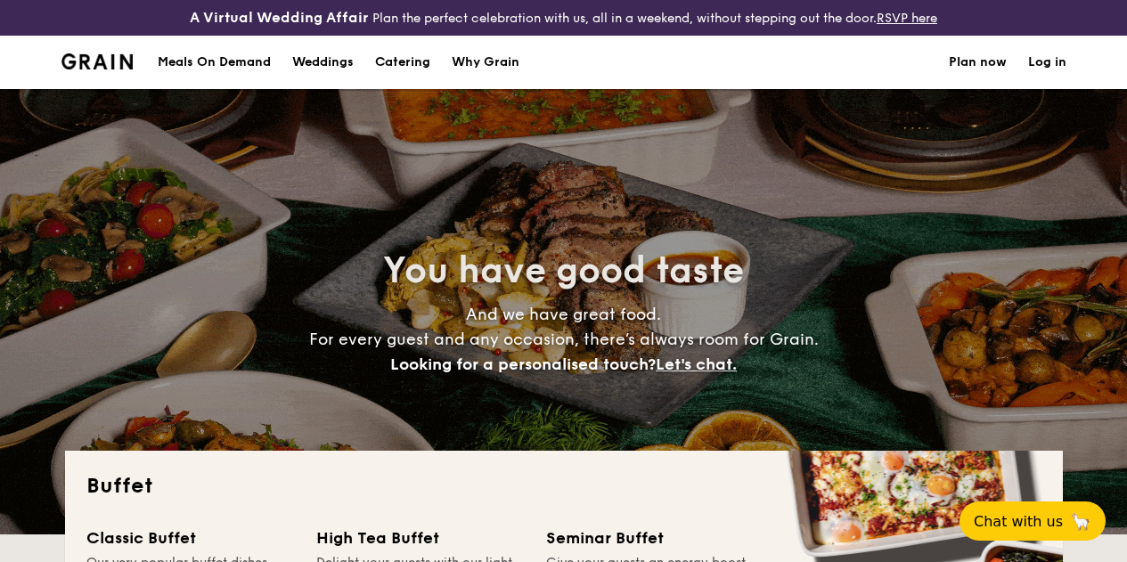
select select
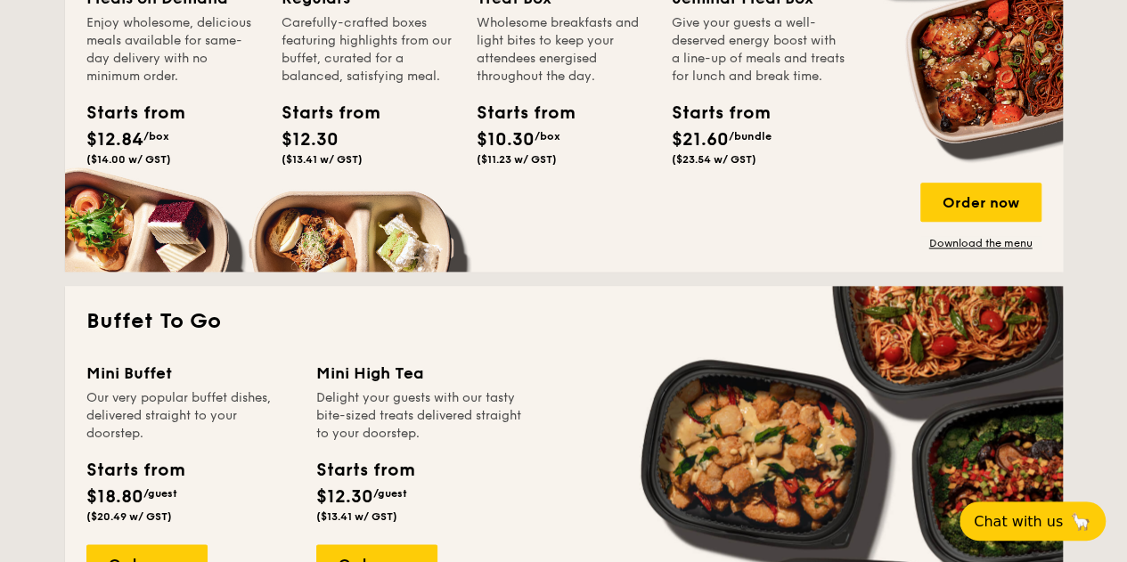
scroll to position [980, 0]
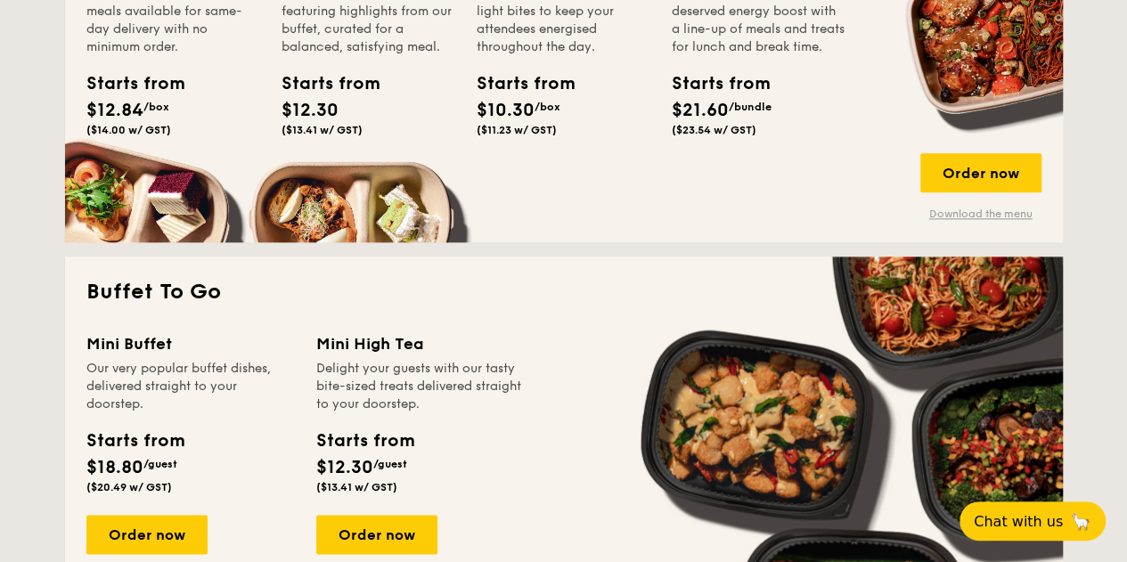
click at [980, 221] on link "Download the menu" at bounding box center [981, 214] width 121 height 14
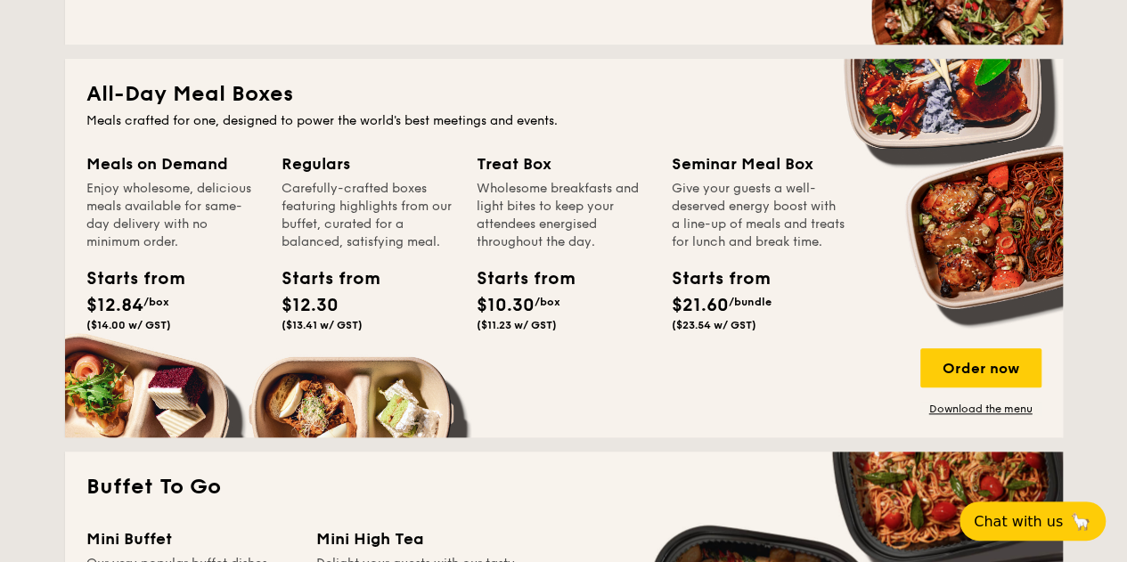
scroll to position [780, 0]
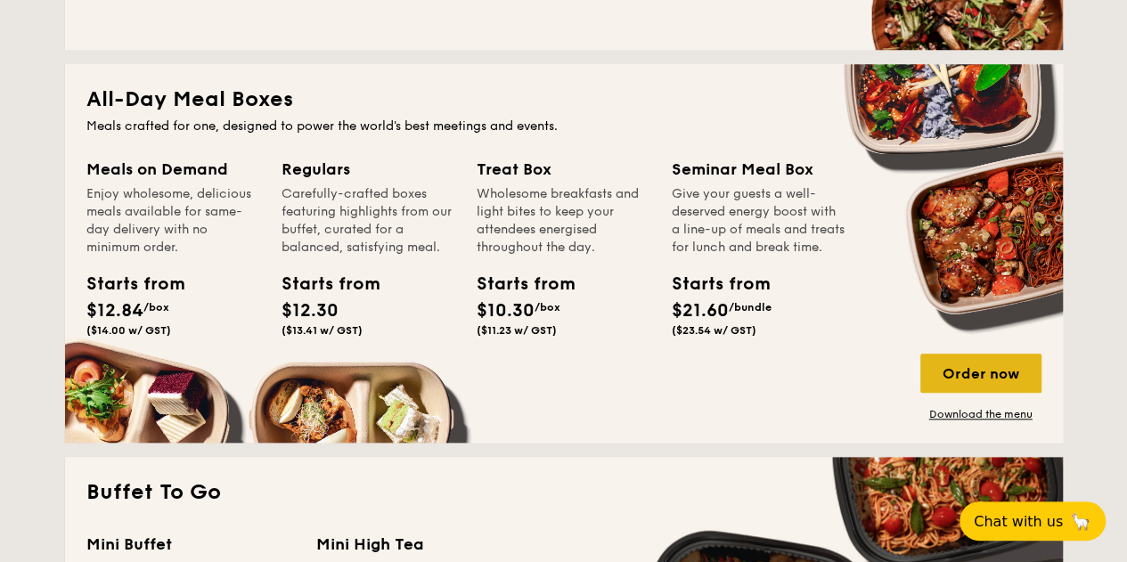
click at [959, 377] on div "Order now" at bounding box center [981, 373] width 121 height 39
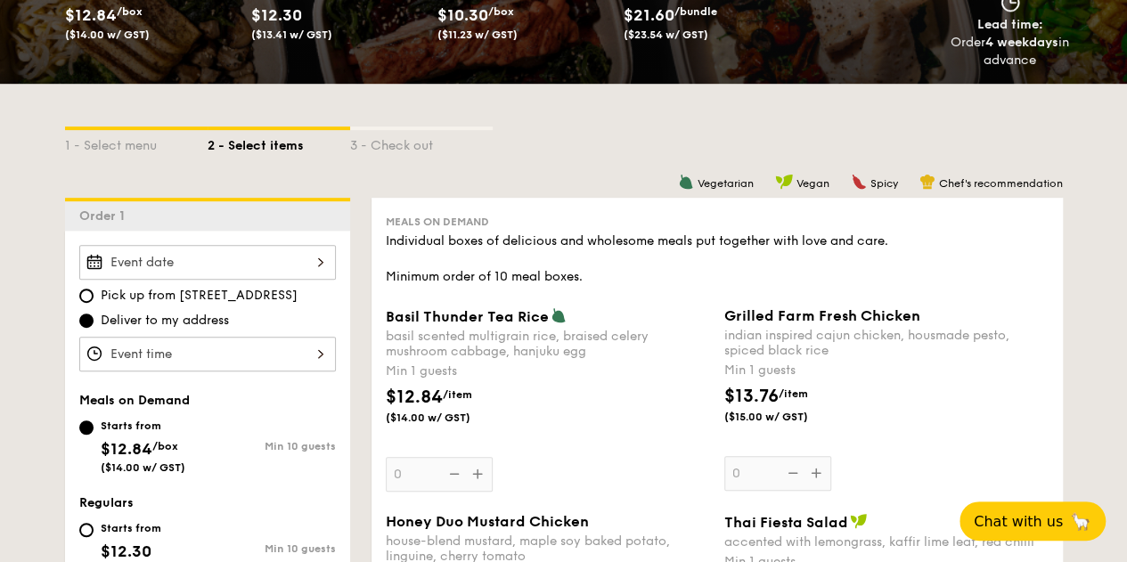
scroll to position [357, 0]
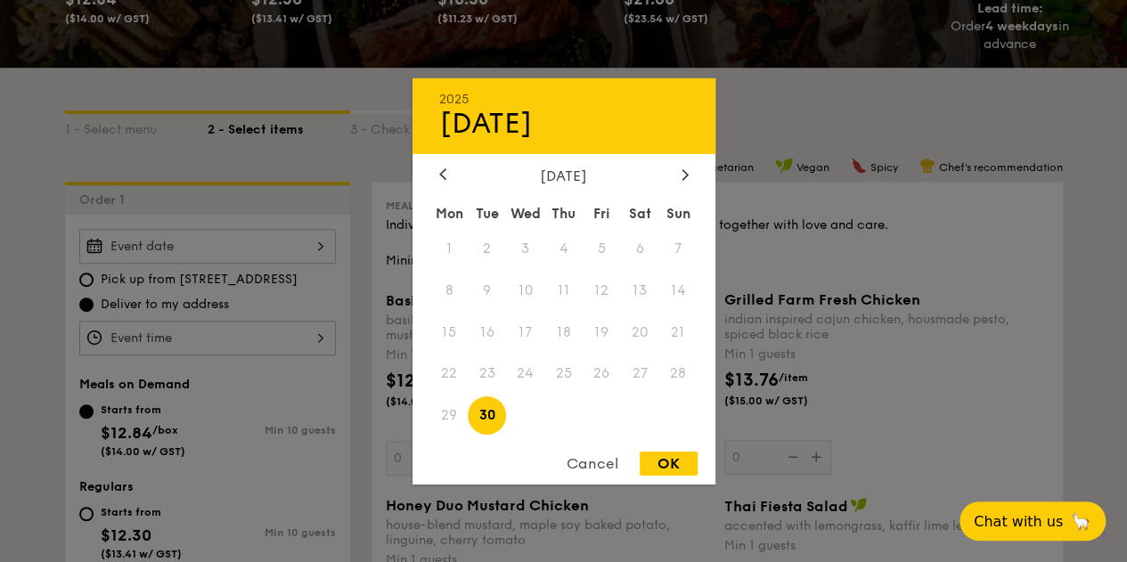
click at [319, 258] on div "2025 Sep [DATE] Tue Wed Thu Fri Sat Sun 1 2 3 4 5 6 7 8 9 10 11 12 13 14 15 16 …" at bounding box center [207, 246] width 257 height 35
click at [682, 176] on icon at bounding box center [685, 174] width 7 height 12
click at [528, 373] on span "22" at bounding box center [525, 374] width 38 height 38
click at [661, 463] on div "OK" at bounding box center [669, 464] width 58 height 24
type input "[DATE]"
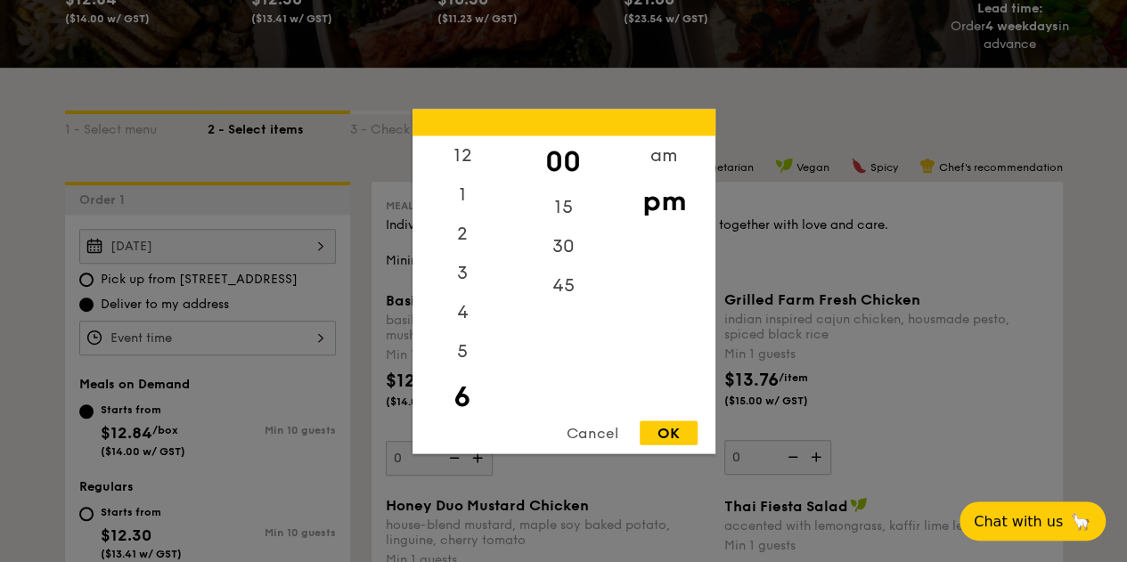
click at [250, 348] on div "12 1 2 3 4 5 6 7 8 9 10 11 00 15 30 45 am pm Cancel OK" at bounding box center [207, 338] width 257 height 35
click at [456, 385] on div "11" at bounding box center [463, 388] width 101 height 39
click at [460, 384] on div "11" at bounding box center [463, 388] width 101 height 39
click at [654, 159] on div "am" at bounding box center [664, 161] width 101 height 52
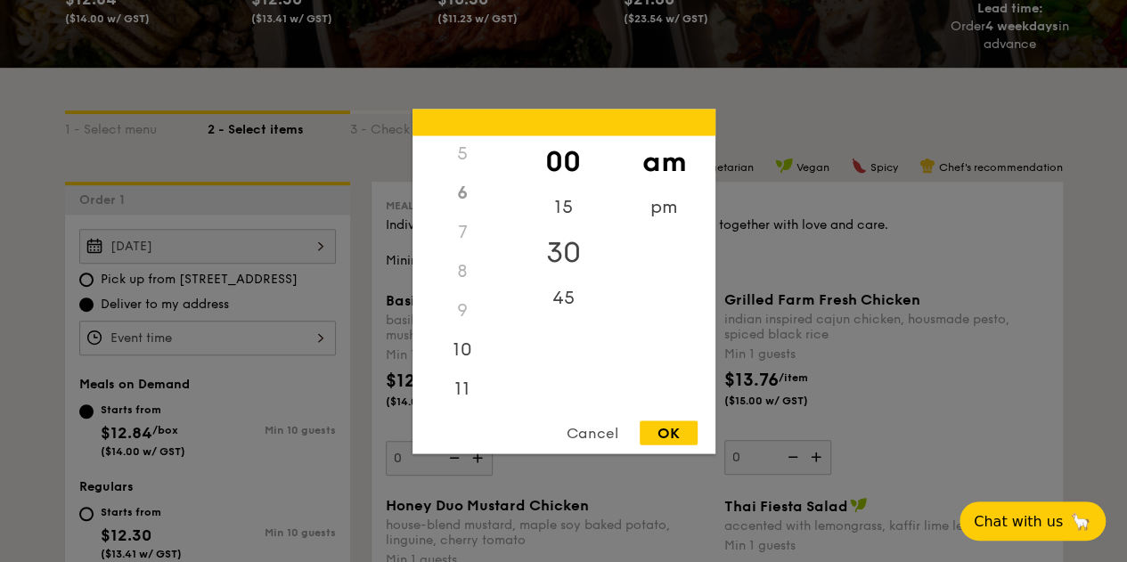
drag, startPoint x: 660, startPoint y: 210, endPoint x: 588, endPoint y: 256, distance: 85.3
click at [660, 209] on div "pm" at bounding box center [664, 206] width 101 height 39
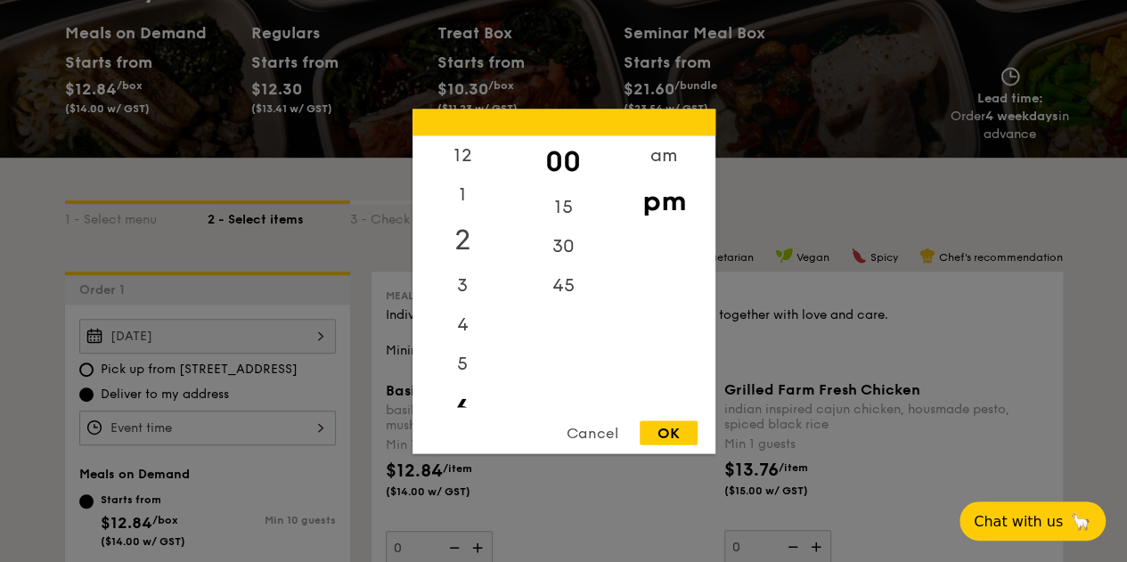
scroll to position [178, 0]
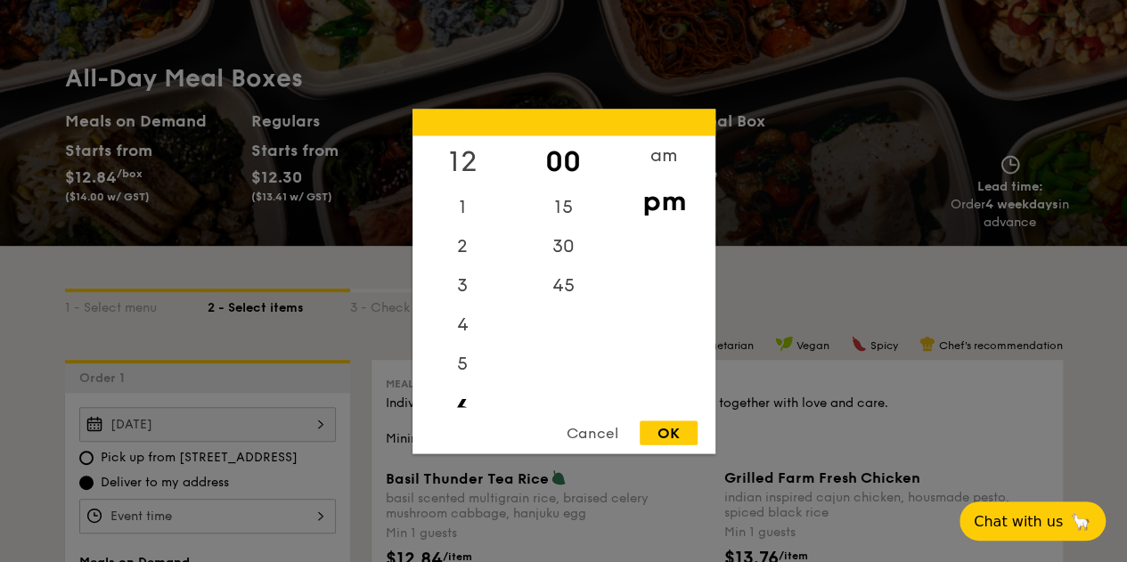
click at [466, 160] on div "12" at bounding box center [463, 161] width 101 height 52
click at [686, 438] on div "OK" at bounding box center [669, 433] width 58 height 24
type input "12:00PM"
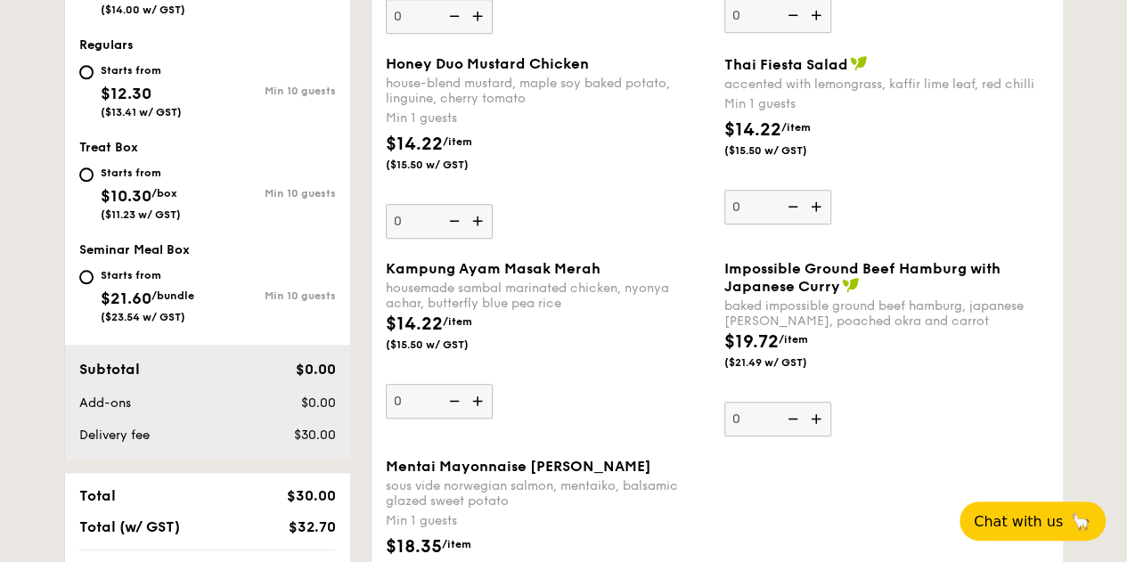
scroll to position [535, 0]
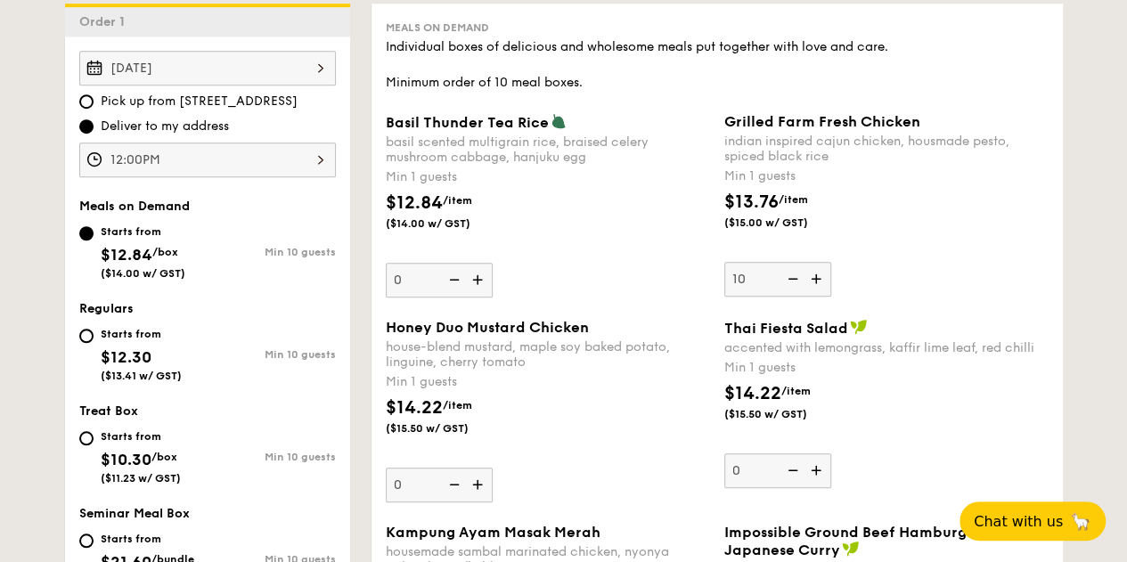
click at [1011, 287] on div "Grilled Farm Fresh Chicken indian inspired cajun chicken, housmade pesto, spice…" at bounding box center [887, 205] width 324 height 184
click at [832, 287] on input "10" at bounding box center [778, 279] width 107 height 35
click at [995, 272] on div "Grilled Farm Fresh Chicken indian inspired cajun chicken, housmade pesto, spice…" at bounding box center [887, 205] width 324 height 184
click at [832, 272] on input "10" at bounding box center [778, 279] width 107 height 35
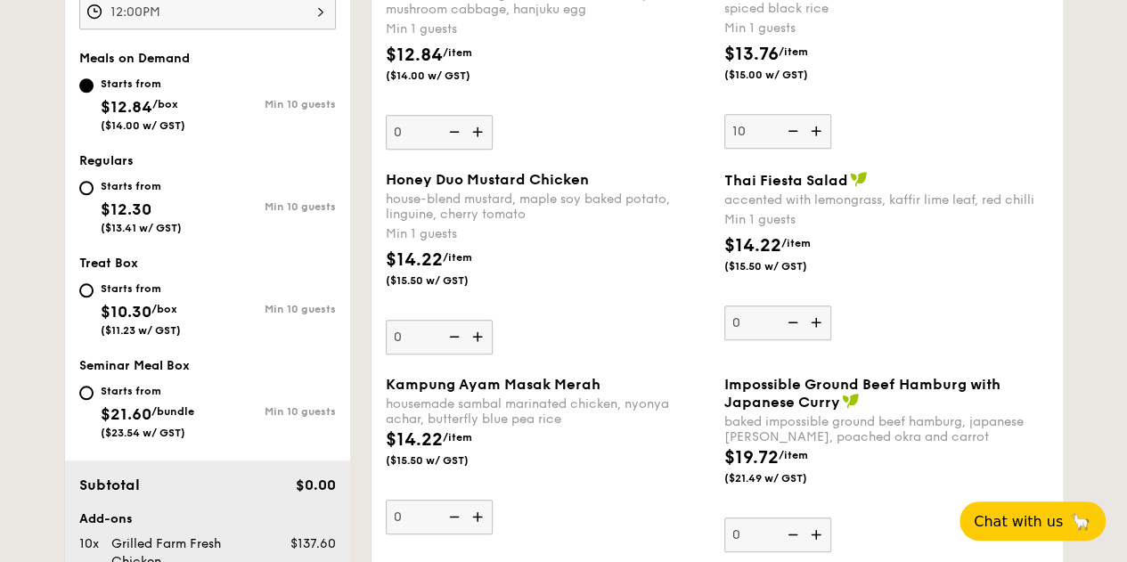
scroll to position [594, 0]
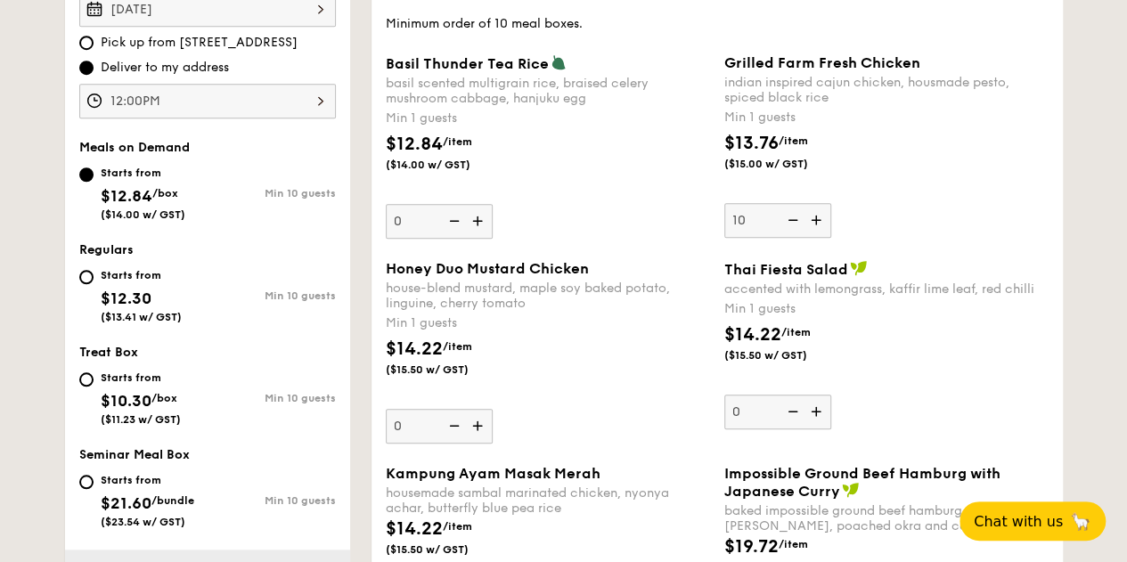
click at [799, 234] on img at bounding box center [791, 220] width 27 height 34
click at [799, 234] on input "10" at bounding box center [778, 220] width 107 height 35
click at [799, 234] on img at bounding box center [791, 220] width 27 height 34
click at [799, 234] on input "9" at bounding box center [778, 220] width 107 height 35
click at [799, 234] on img at bounding box center [791, 220] width 27 height 34
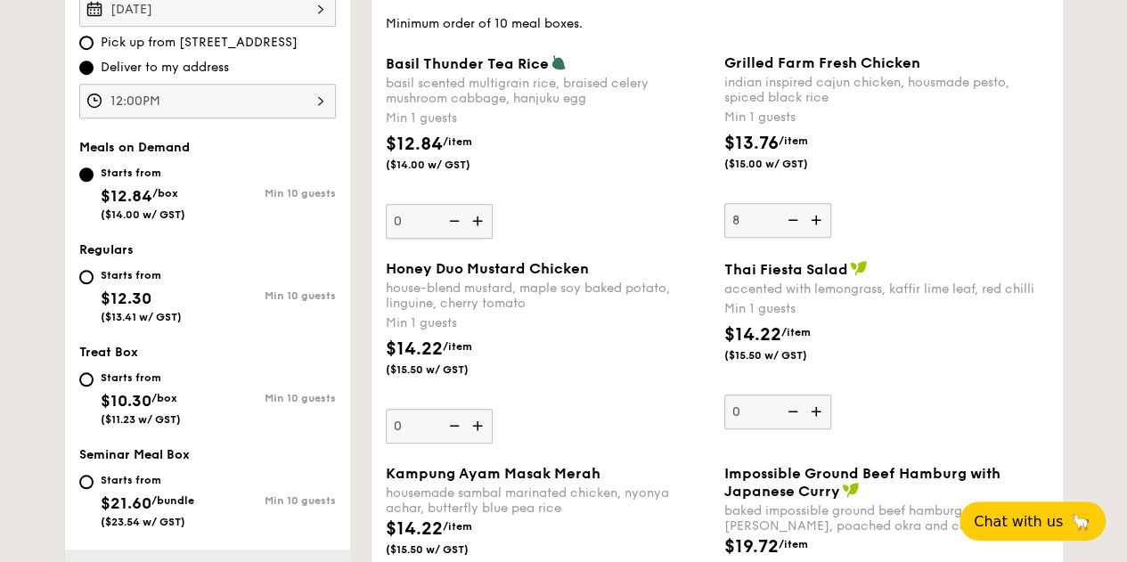
click at [799, 234] on input "8" at bounding box center [778, 220] width 107 height 35
click at [799, 234] on img at bounding box center [791, 220] width 27 height 34
click at [799, 234] on input "7" at bounding box center [778, 220] width 107 height 35
click at [799, 234] on img at bounding box center [791, 220] width 27 height 34
click at [799, 234] on input "6" at bounding box center [778, 220] width 107 height 35
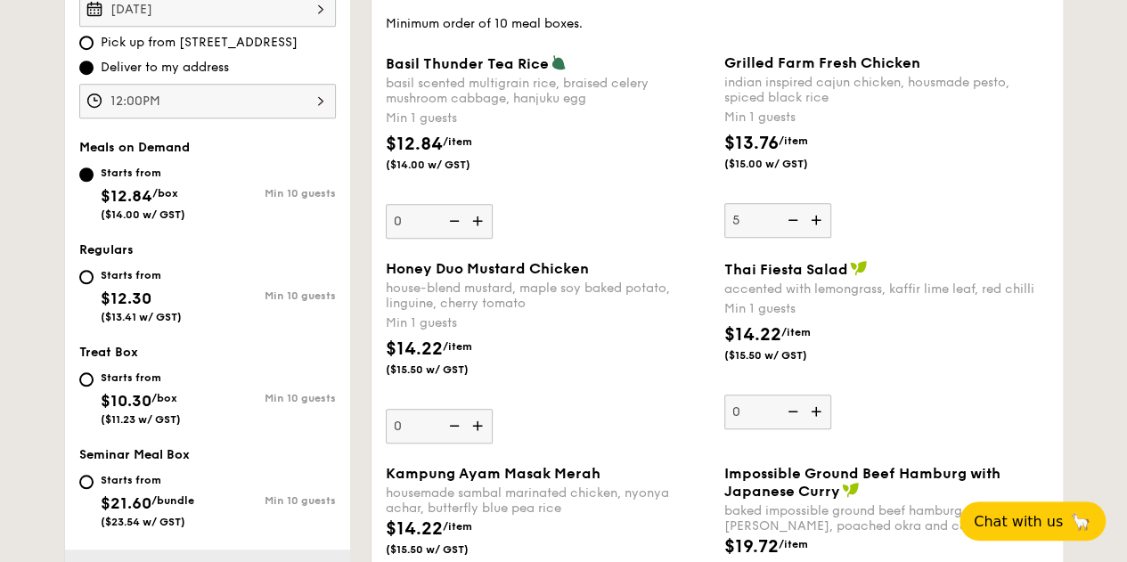
click at [799, 234] on img at bounding box center [791, 220] width 27 height 34
click at [799, 234] on input "5" at bounding box center [778, 220] width 107 height 35
click at [799, 234] on img at bounding box center [791, 220] width 27 height 34
click at [799, 234] on input "4" at bounding box center [778, 220] width 107 height 35
click at [799, 234] on img at bounding box center [791, 220] width 27 height 34
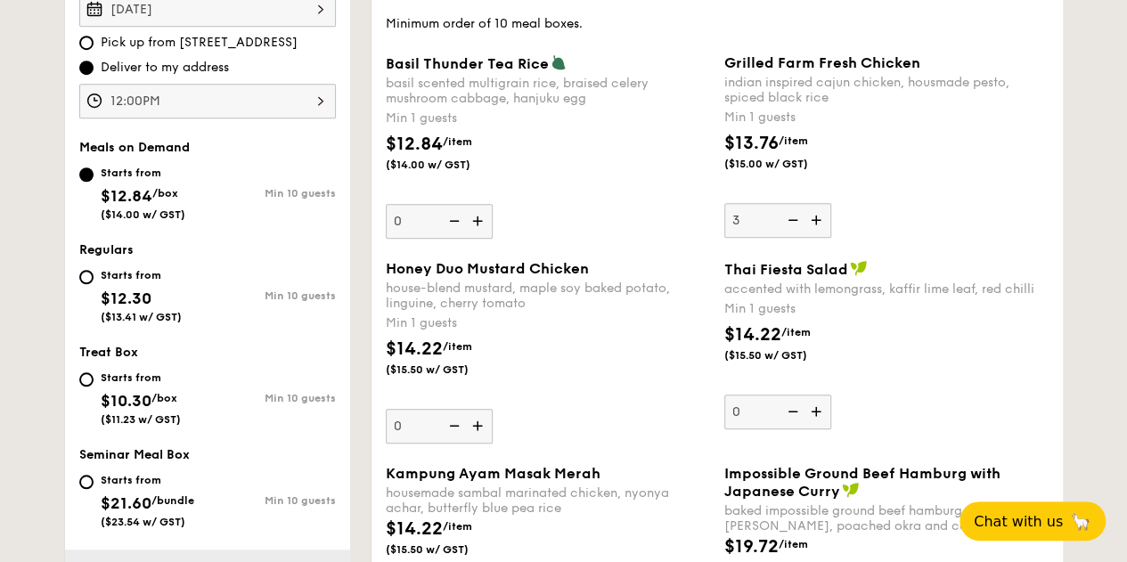
click at [799, 234] on input "3" at bounding box center [778, 220] width 107 height 35
click at [799, 234] on img at bounding box center [791, 220] width 27 height 34
click at [799, 234] on input "2" at bounding box center [778, 220] width 107 height 35
click at [799, 234] on img at bounding box center [791, 220] width 27 height 34
click at [799, 234] on input "1" at bounding box center [778, 220] width 107 height 35
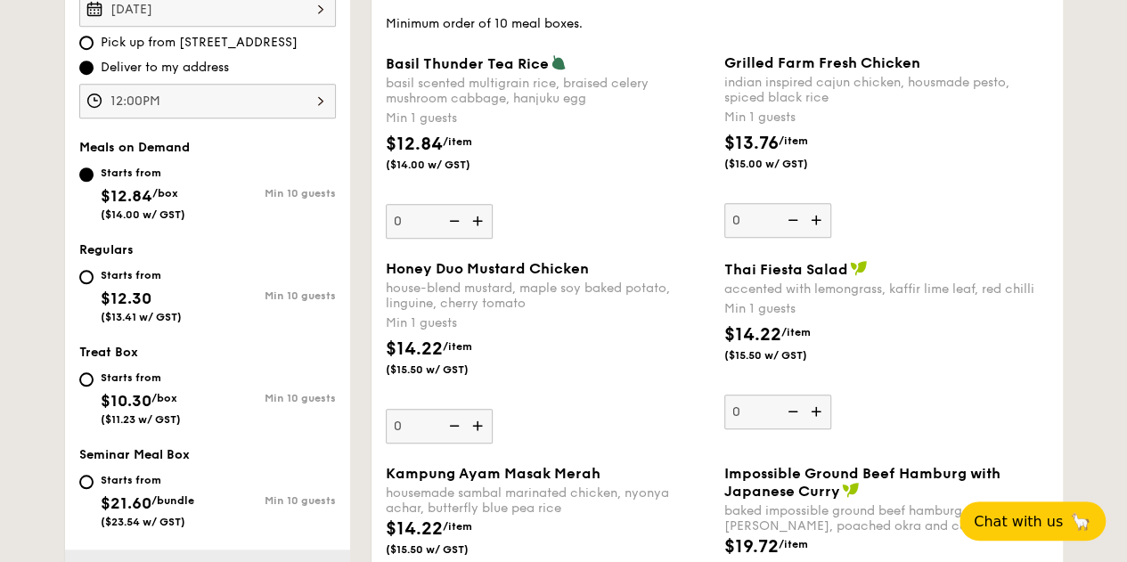
click at [824, 236] on img at bounding box center [818, 220] width 27 height 34
click at [824, 236] on input "0" at bounding box center [778, 220] width 107 height 35
type input "1"
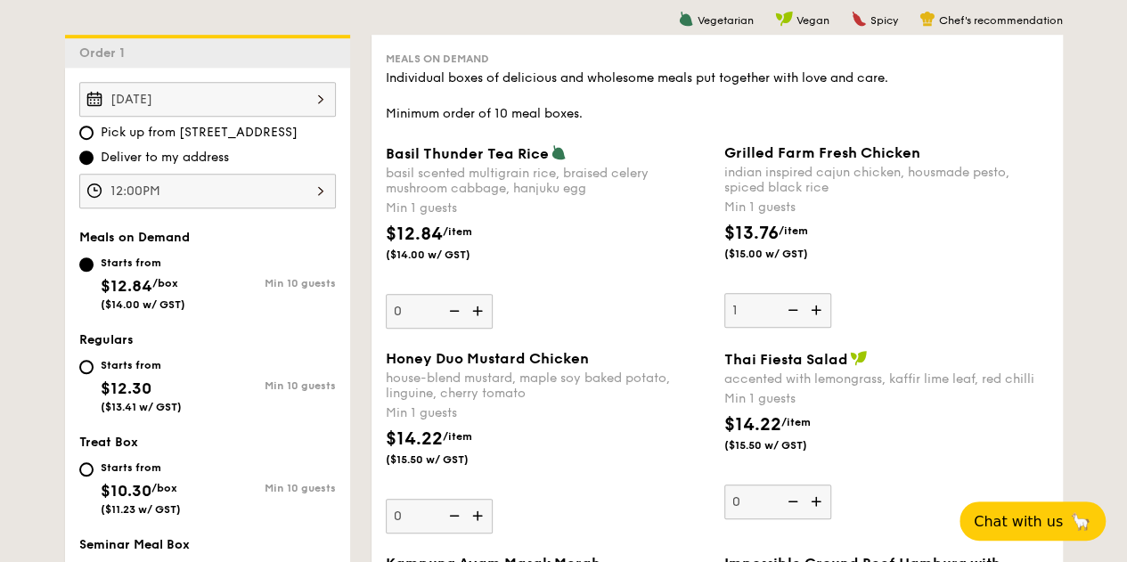
scroll to position [504, 0]
click at [988, 277] on div "$13.76 /item ($15.00 w/ GST)" at bounding box center [886, 250] width 339 height 62
click at [832, 292] on input "1" at bounding box center [778, 309] width 107 height 35
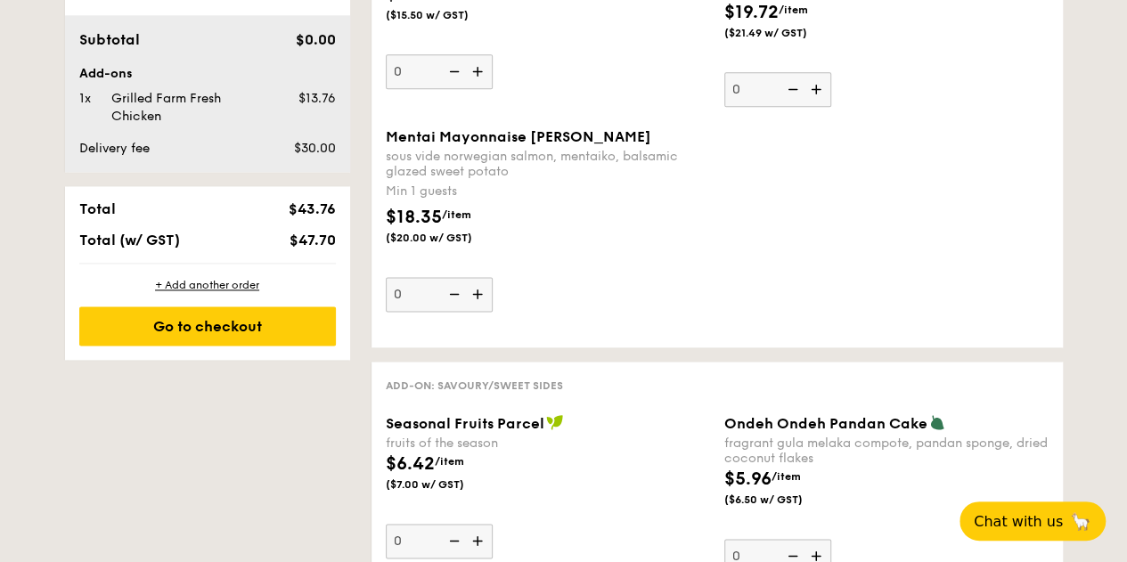
scroll to position [547, 0]
